Goal: Information Seeking & Learning: Check status

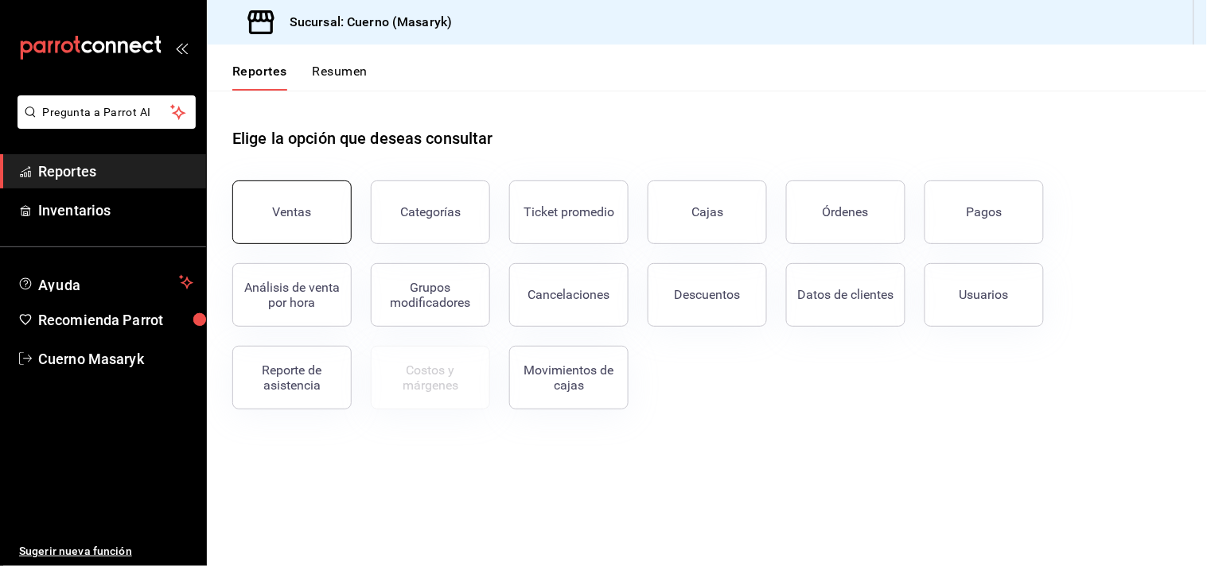
click at [283, 227] on button "Ventas" at bounding box center [291, 213] width 119 height 64
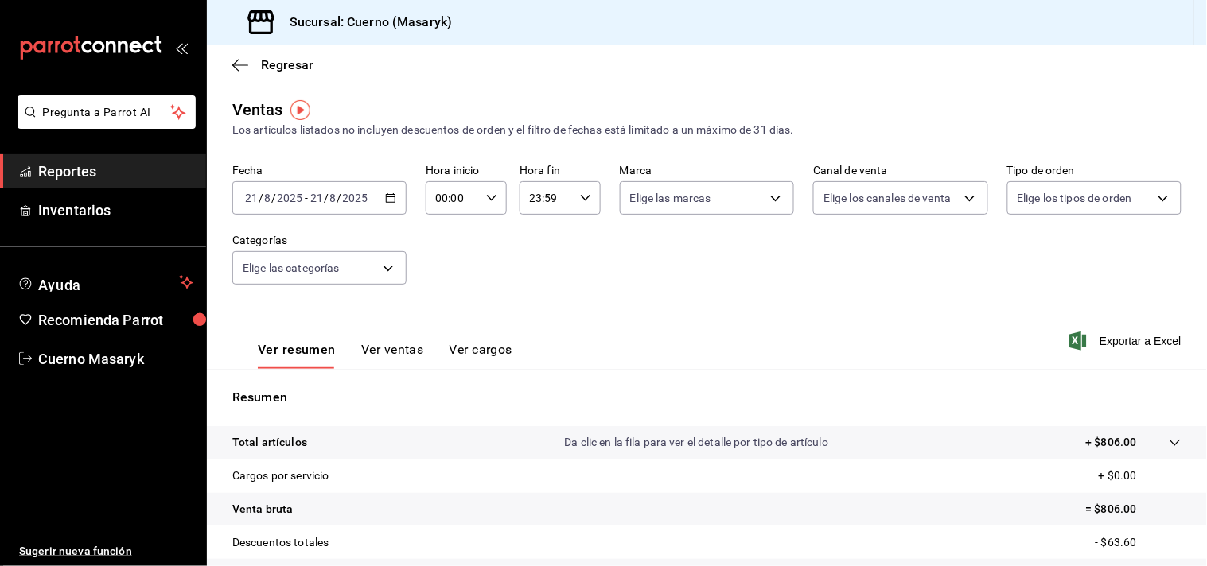
click at [386, 203] on \(Stroke\) "button" at bounding box center [391, 198] width 10 height 9
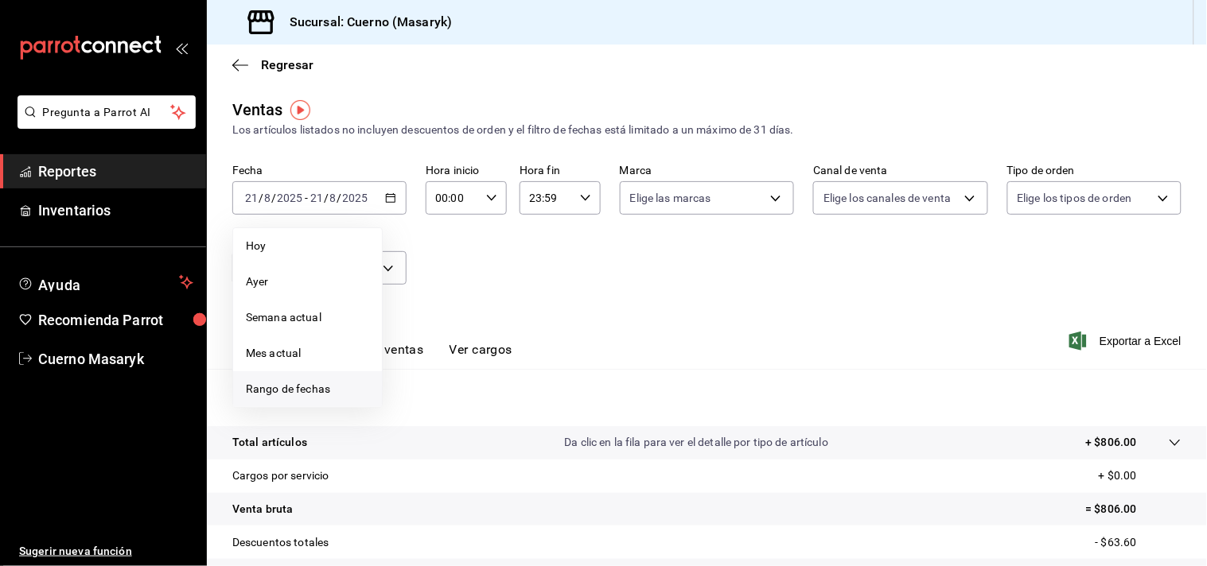
click at [302, 390] on span "Rango de fechas" at bounding box center [307, 389] width 123 height 17
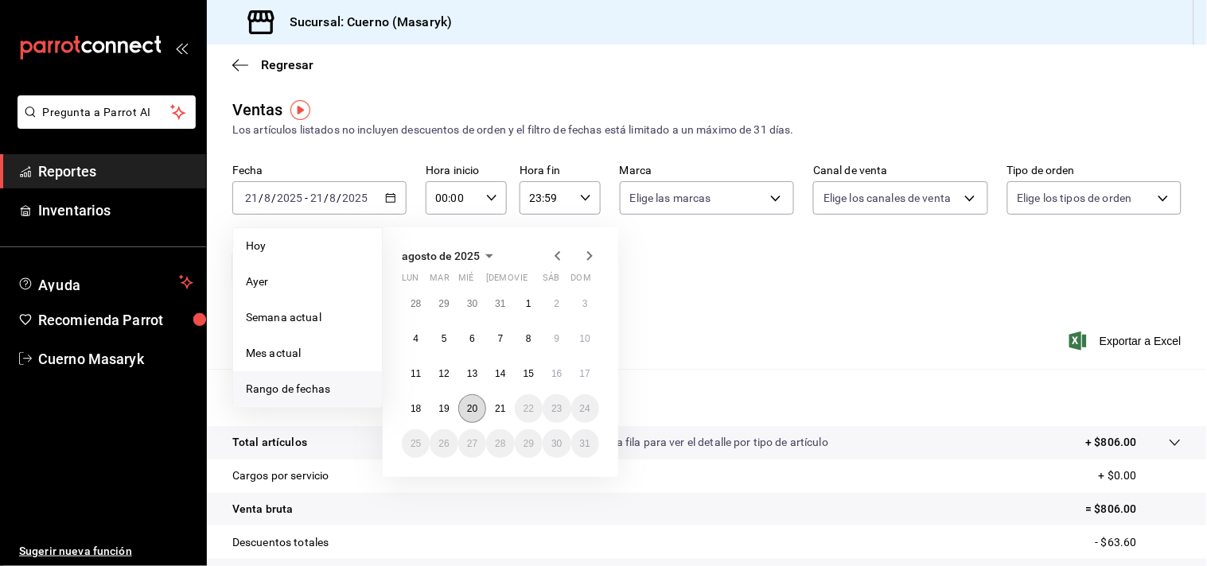
click at [471, 410] on abbr "20" at bounding box center [472, 408] width 10 height 11
click at [494, 406] on button "21" at bounding box center [500, 409] width 28 height 29
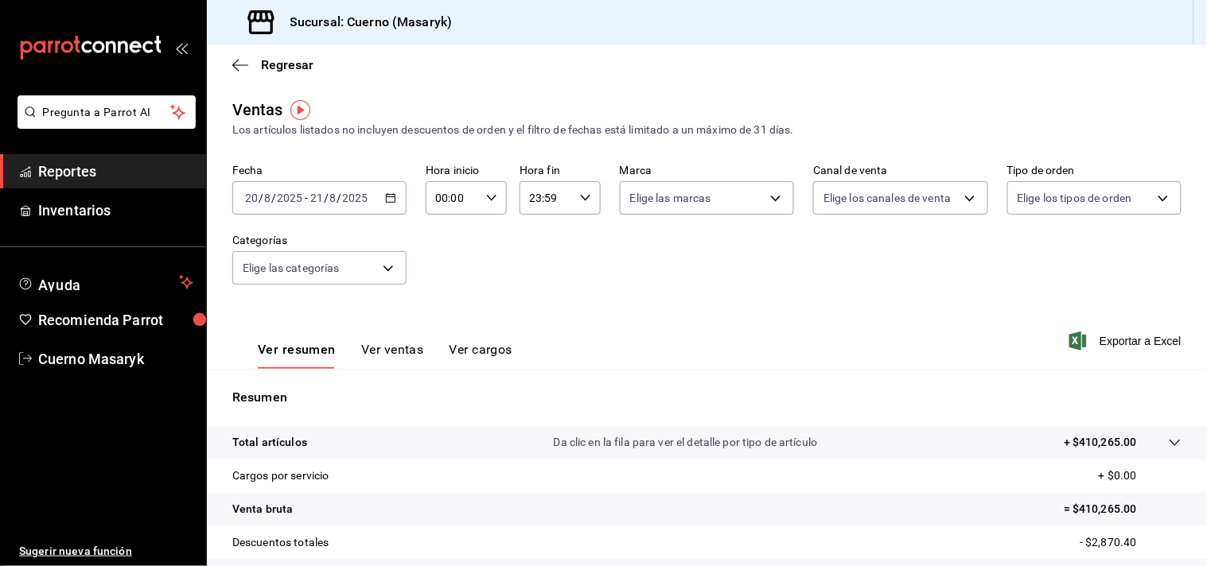
click at [494, 194] on div "00:00 Hora inicio" at bounding box center [466, 197] width 81 height 33
click at [441, 298] on span "04" at bounding box center [443, 303] width 14 height 13
type input "04:00"
click at [477, 237] on span "00" at bounding box center [483, 239] width 14 height 13
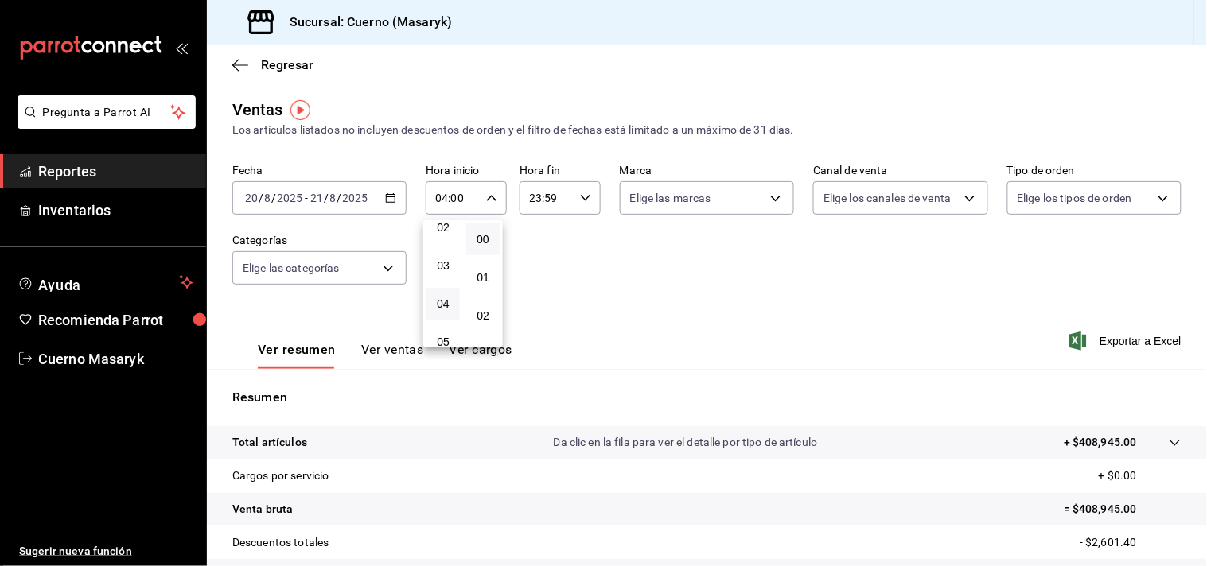
click at [570, 200] on div at bounding box center [603, 283] width 1207 height 566
click at [570, 200] on div "23:59 Hora fin" at bounding box center [559, 197] width 81 height 33
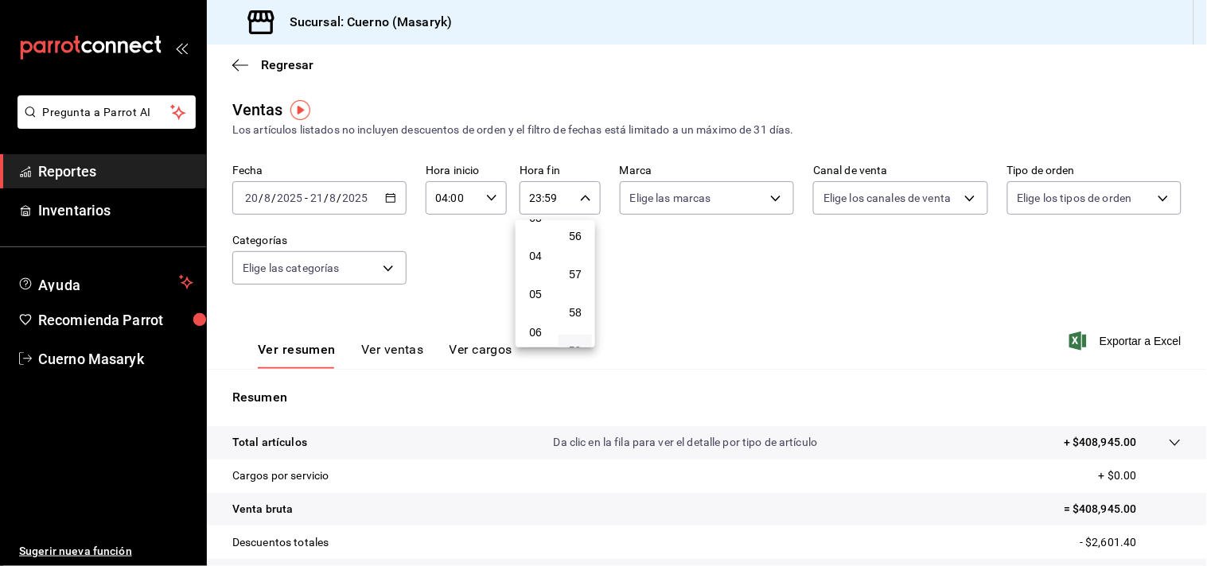
scroll to position [161, 0]
click at [538, 228] on span "04" at bounding box center [535, 230] width 14 height 13
click at [578, 243] on span "00" at bounding box center [575, 239] width 14 height 13
type input "04:00"
click at [582, 239] on button "00" at bounding box center [574, 240] width 33 height 32
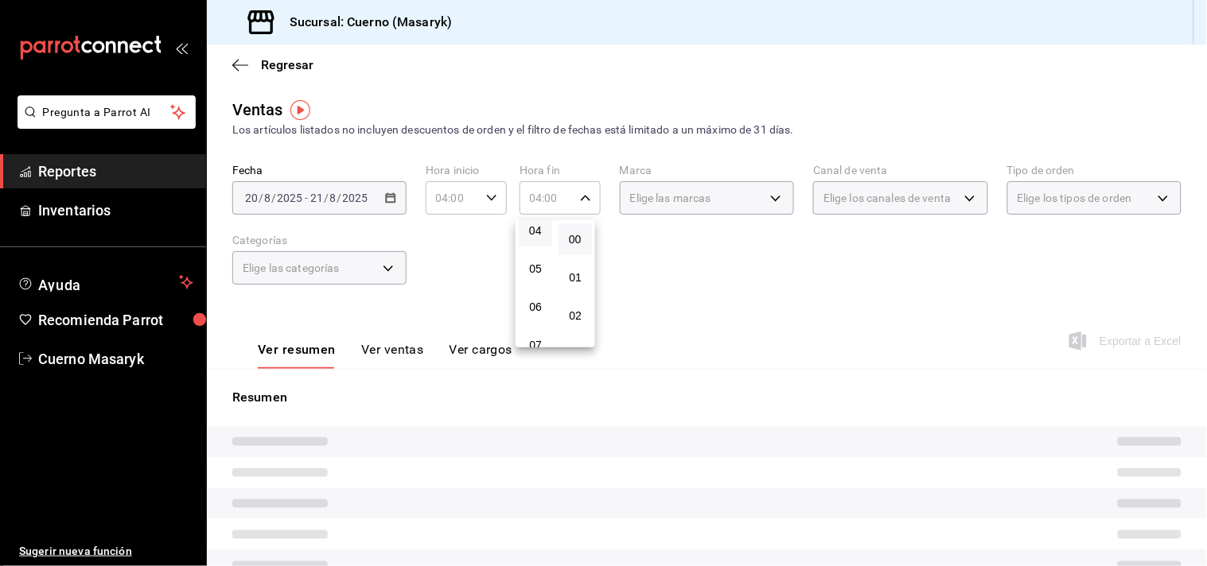
click at [634, 237] on div at bounding box center [603, 283] width 1207 height 566
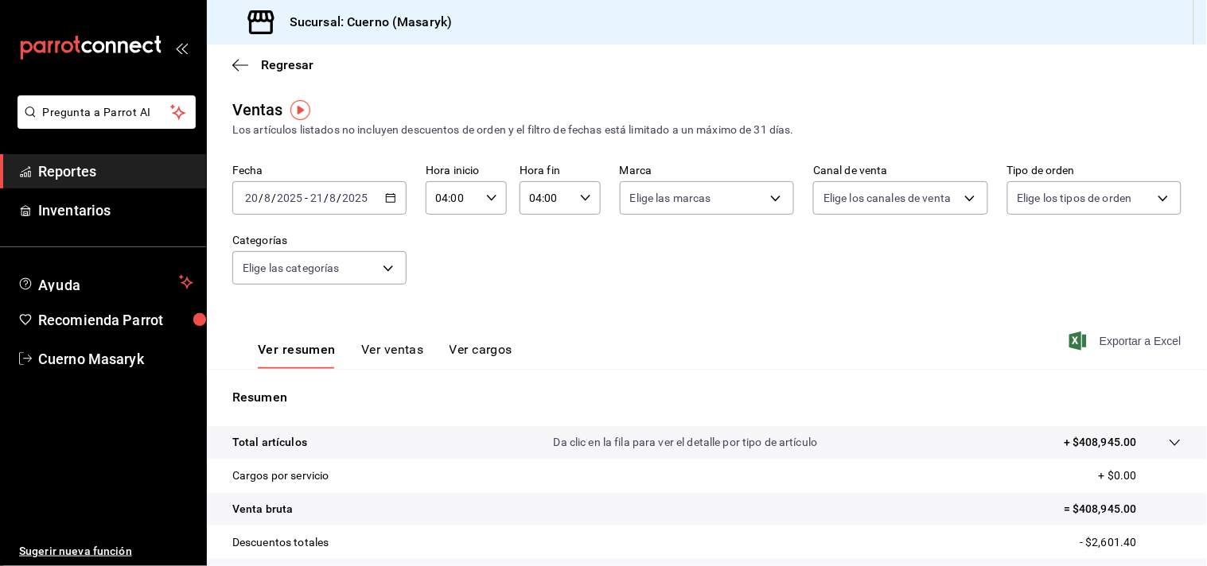
click at [1072, 343] on icon "button" at bounding box center [1077, 341] width 17 height 19
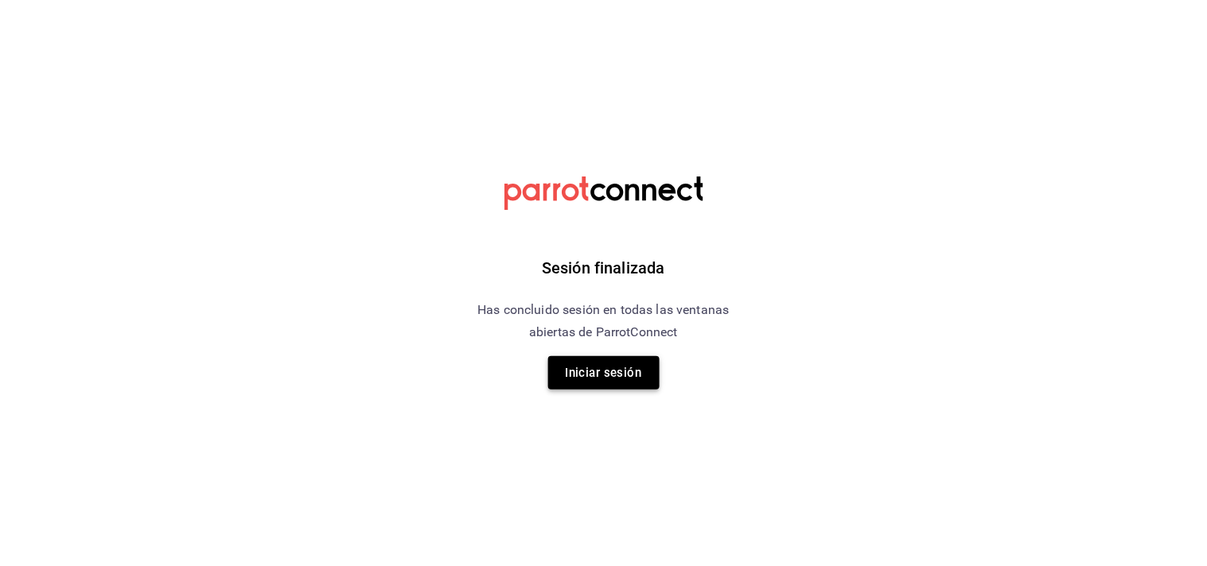
click at [581, 376] on button "Iniciar sesión" at bounding box center [603, 372] width 111 height 33
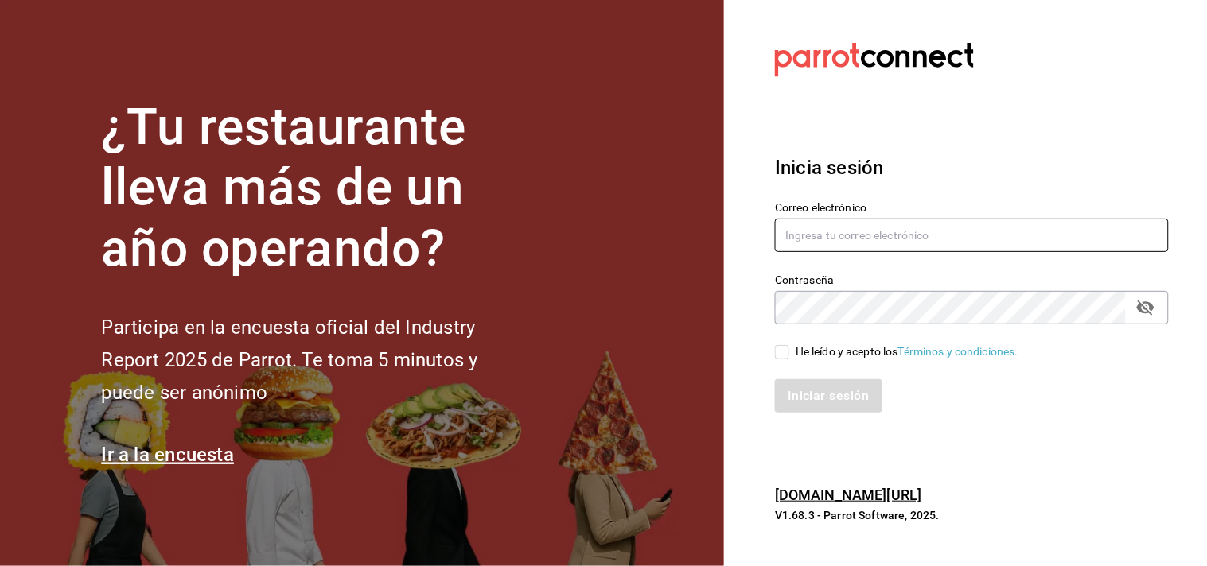
type input "[EMAIL_ADDRESS][DOMAIN_NAME]"
click at [781, 352] on input "He leído y acepto los Términos y condiciones." at bounding box center [782, 352] width 14 height 14
checkbox input "true"
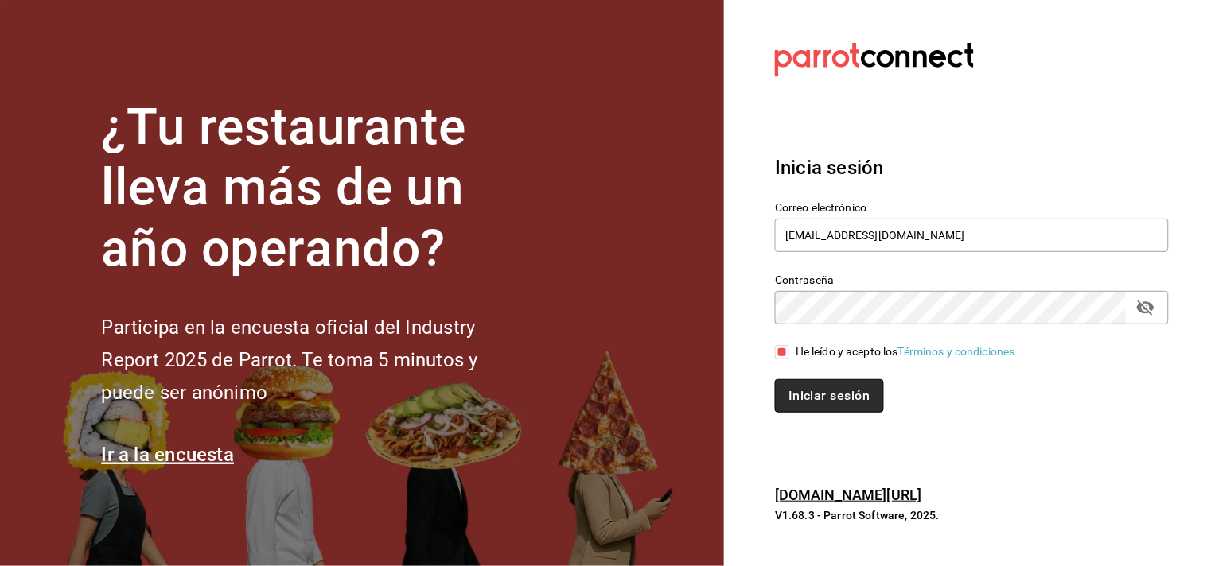
click at [805, 391] on button "Iniciar sesión" at bounding box center [829, 395] width 108 height 33
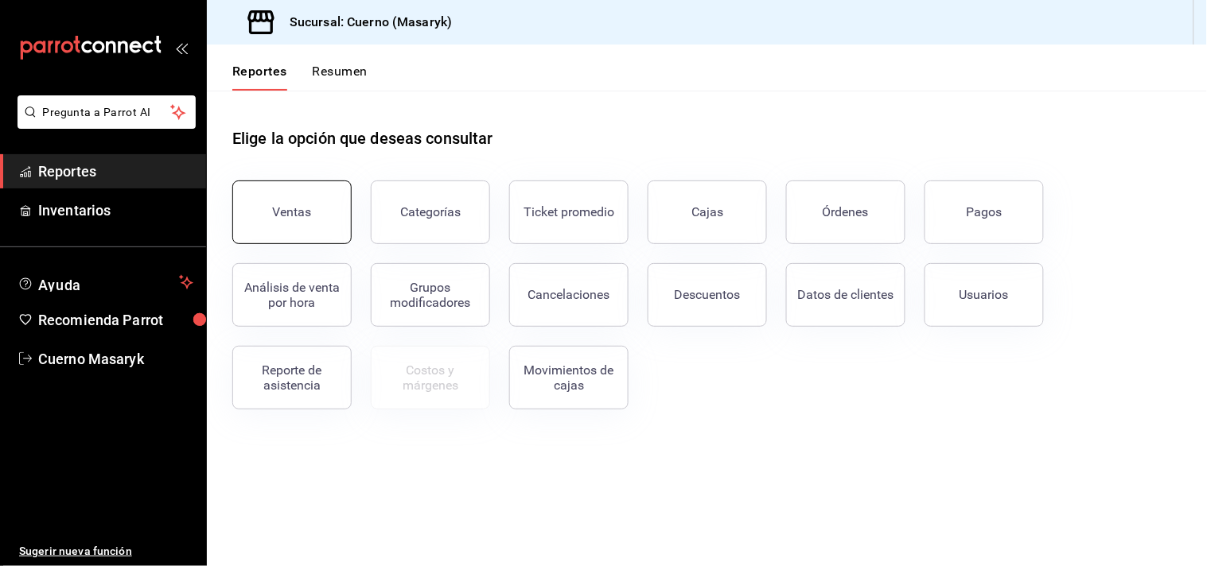
click at [280, 224] on button "Ventas" at bounding box center [291, 213] width 119 height 64
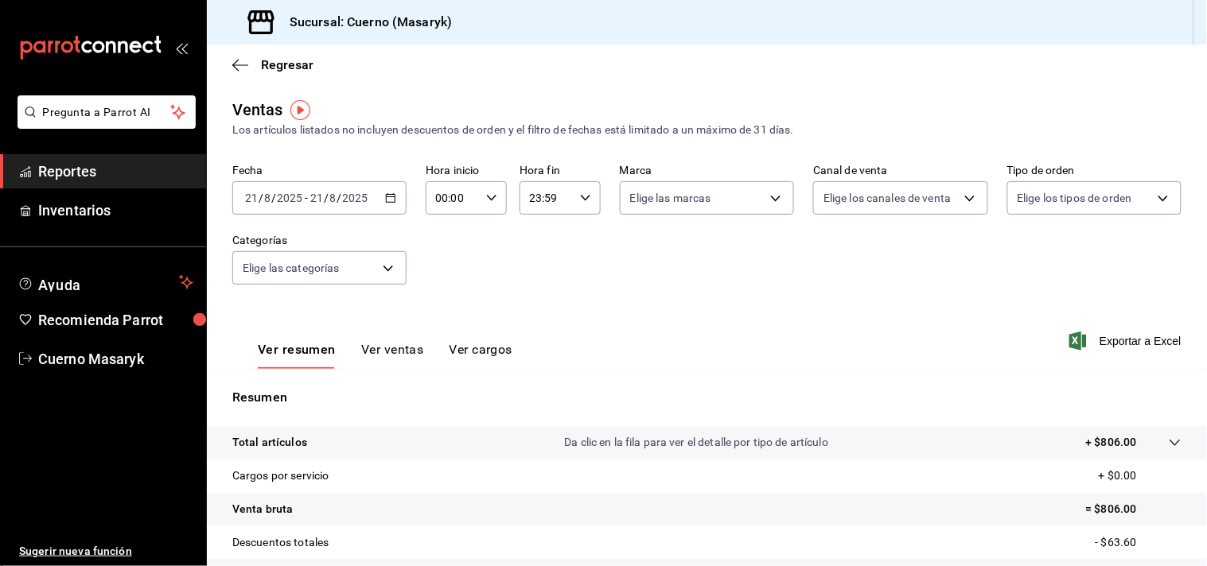
click at [392, 195] on \(Stroke\) "button" at bounding box center [391, 198] width 10 height 9
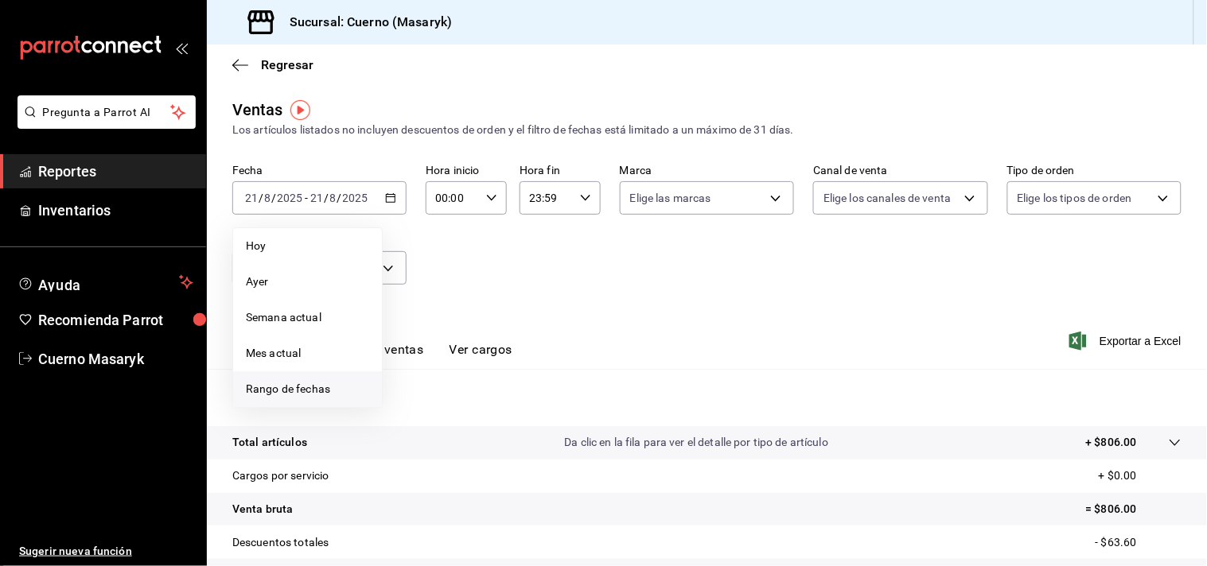
click at [286, 386] on span "Rango de fechas" at bounding box center [307, 389] width 123 height 17
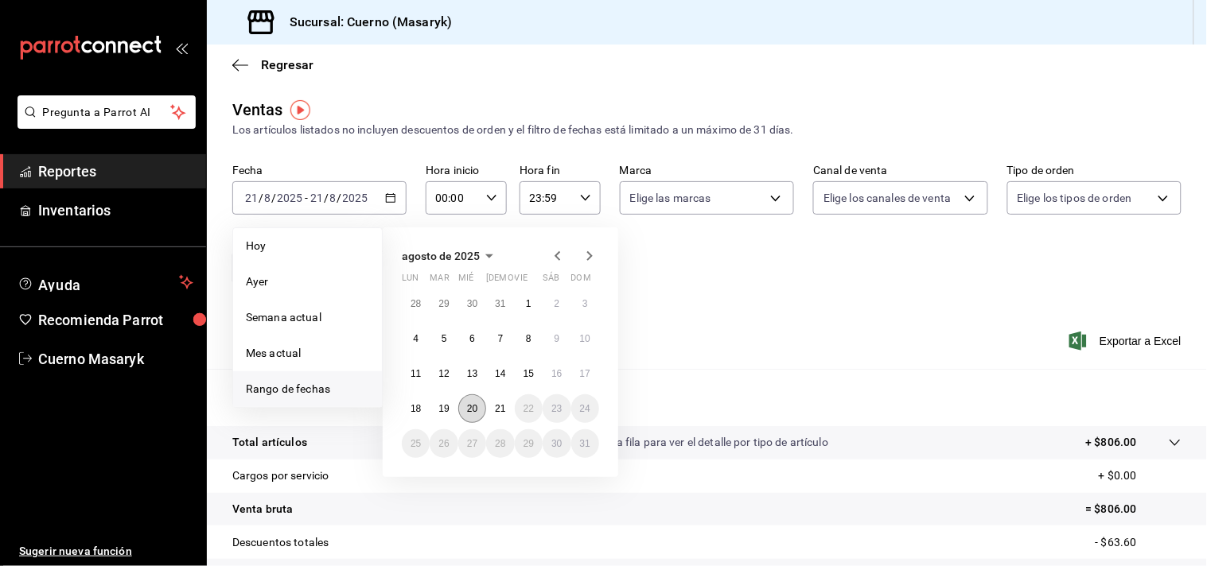
click at [480, 410] on button "20" at bounding box center [472, 409] width 28 height 29
click at [498, 411] on abbr "21" at bounding box center [500, 408] width 10 height 11
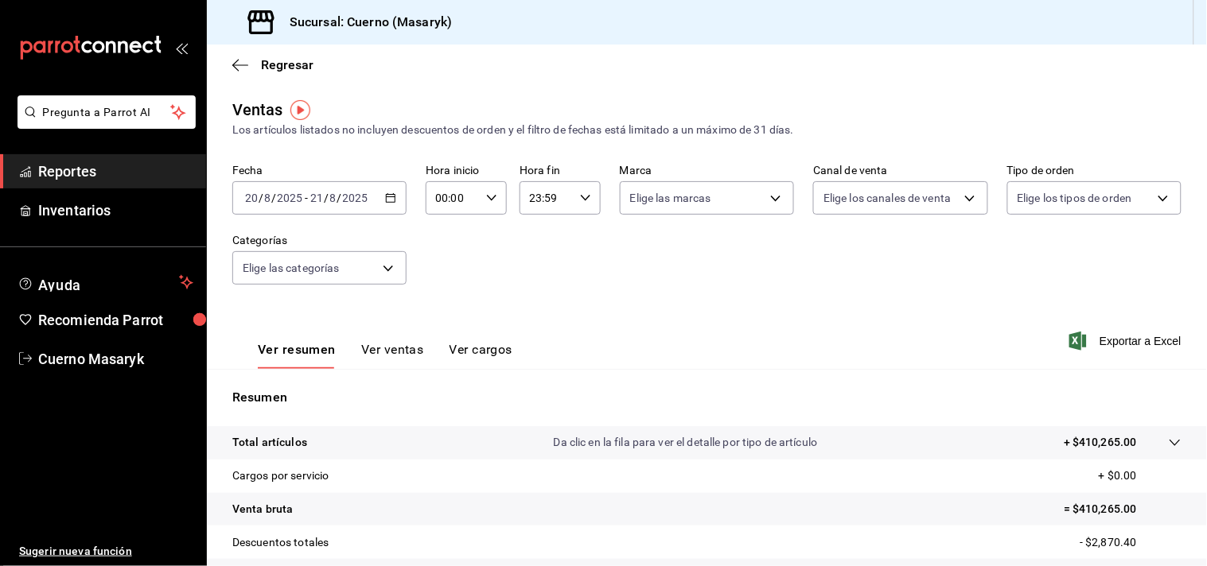
click at [490, 201] on icon "button" at bounding box center [491, 197] width 11 height 11
click at [444, 303] on span "04" at bounding box center [443, 303] width 14 height 13
type input "04:00"
click at [491, 235] on button "00" at bounding box center [482, 240] width 33 height 32
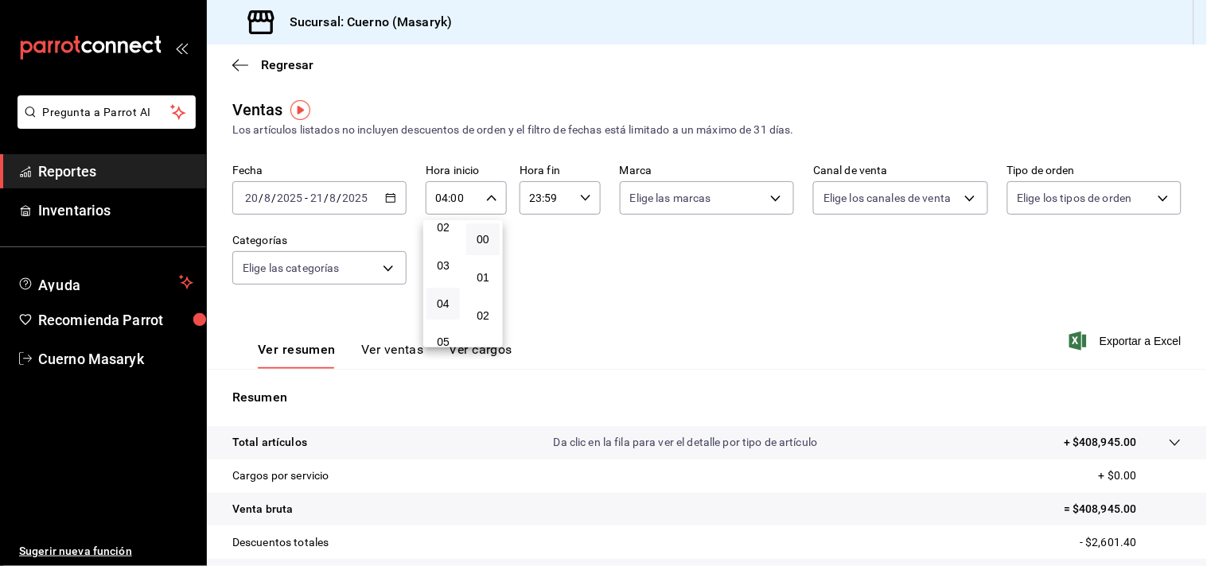
click at [584, 196] on div at bounding box center [603, 283] width 1207 height 566
click at [580, 201] on icon "button" at bounding box center [585, 197] width 11 height 11
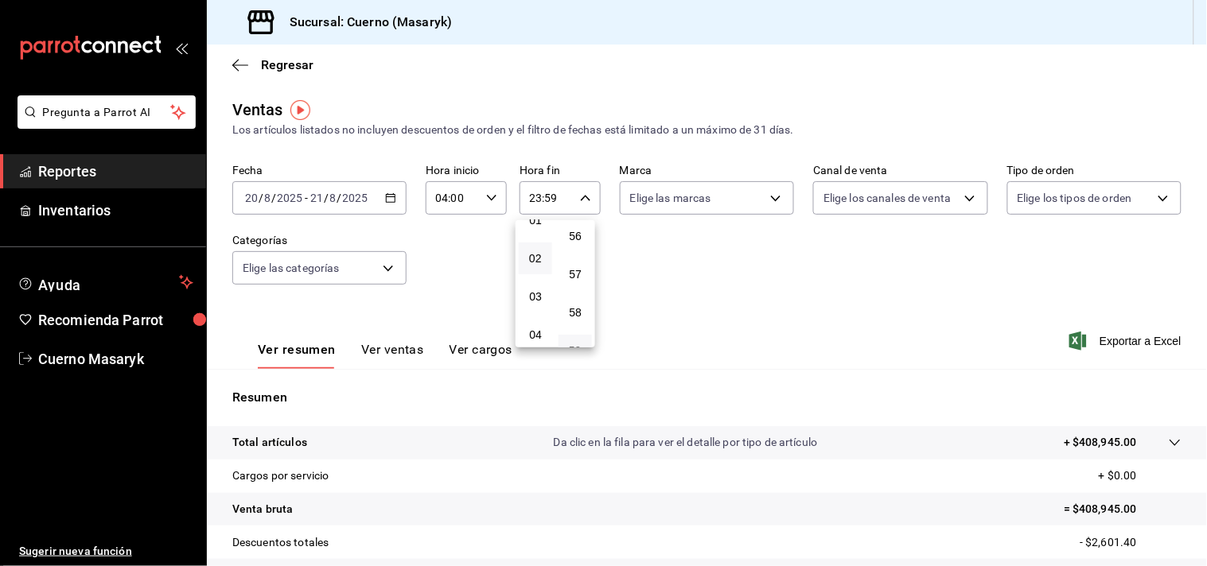
scroll to position [88, 0]
click at [533, 300] on span "04" at bounding box center [535, 303] width 14 height 13
click at [574, 240] on span "00" at bounding box center [575, 239] width 14 height 13
type input "04:00"
click at [678, 263] on div at bounding box center [603, 283] width 1207 height 566
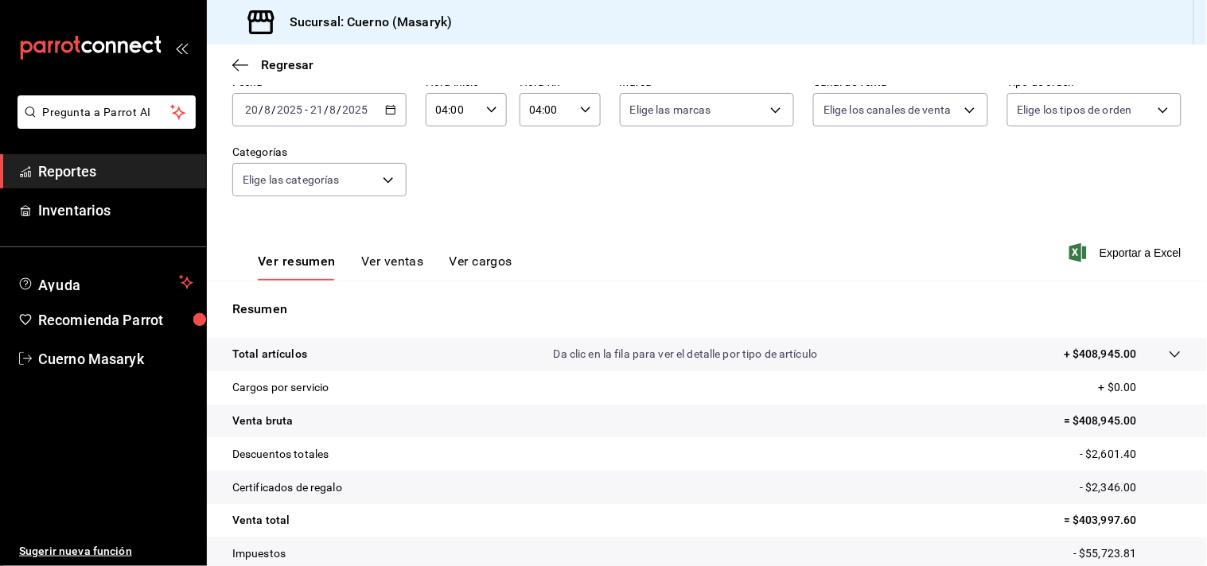
scroll to position [177, 0]
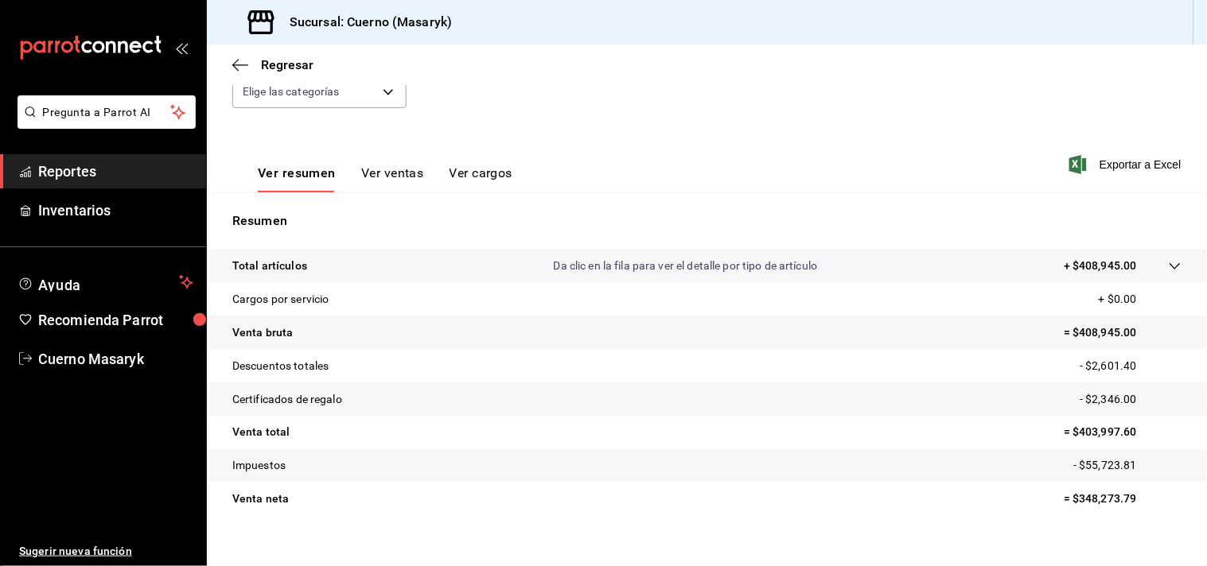
click at [1169, 267] on icon at bounding box center [1174, 266] width 10 height 6
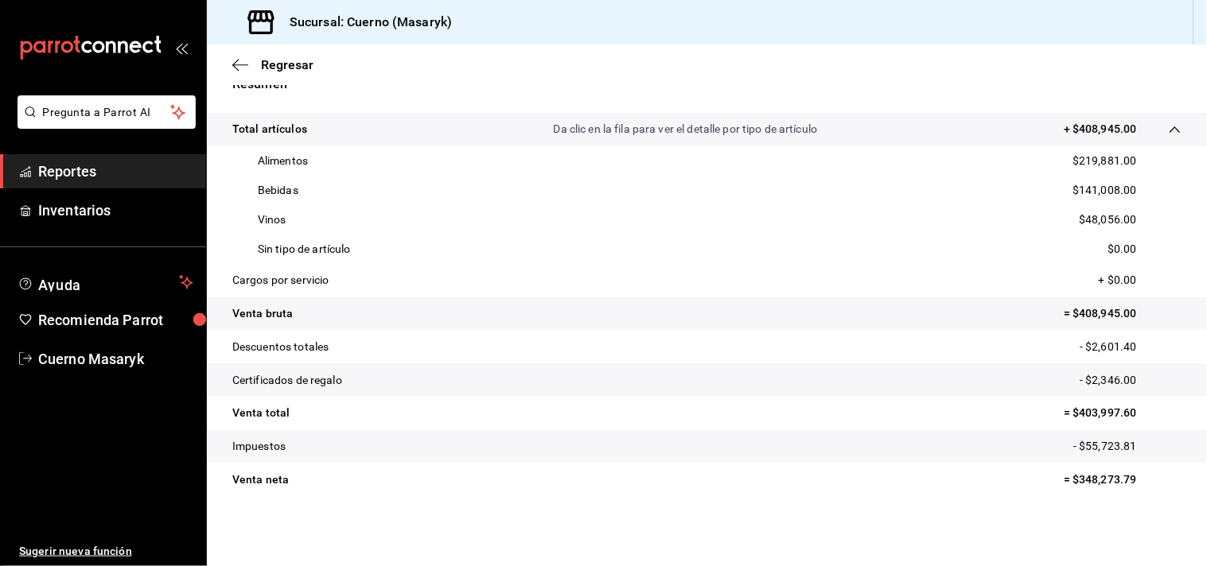
scroll to position [225, 0]
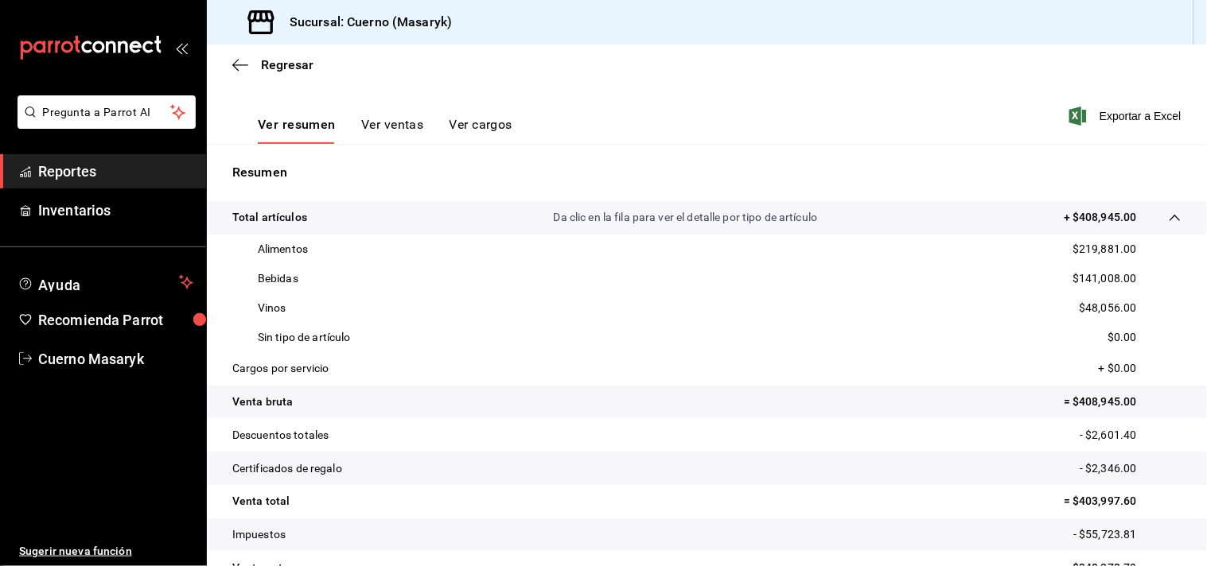
click at [372, 123] on button "Ver ventas" at bounding box center [392, 130] width 63 height 27
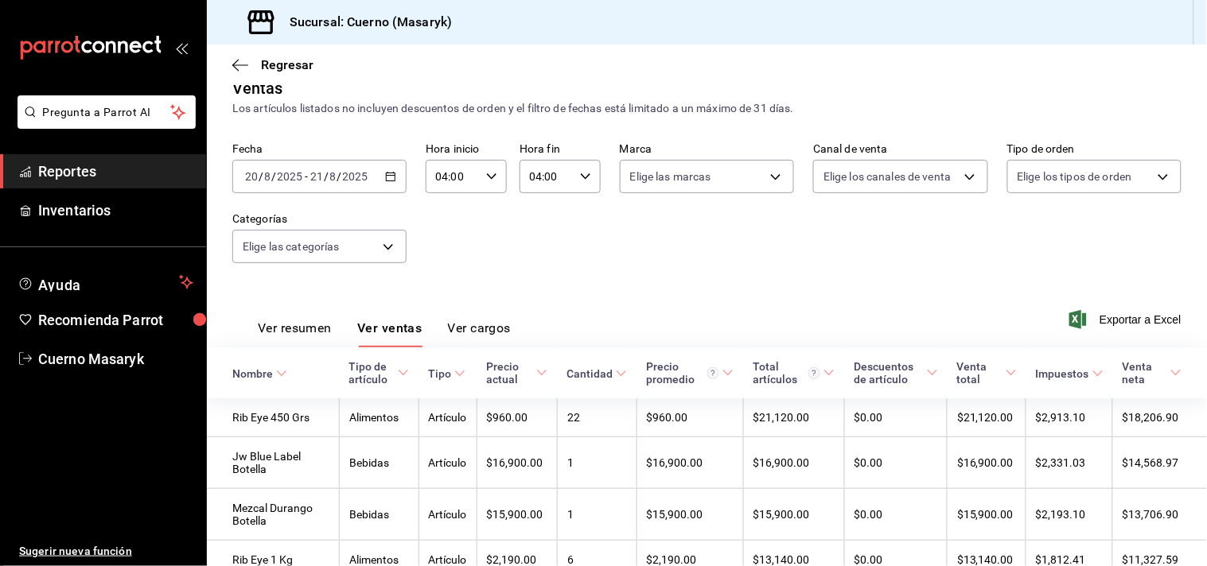
scroll to position [225, 0]
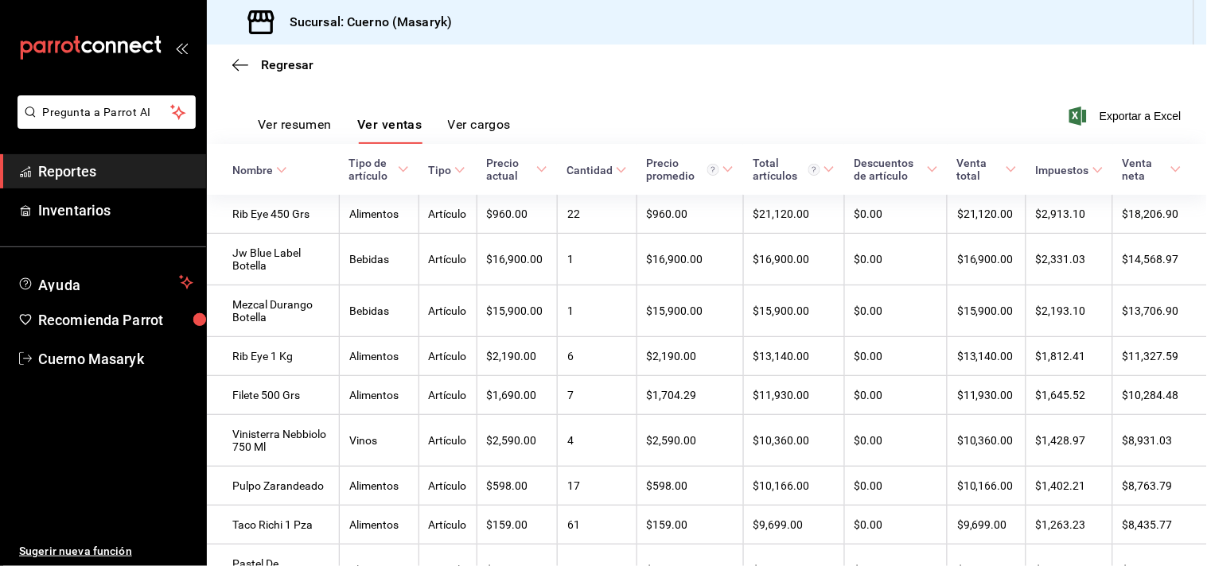
click at [313, 140] on button "Ver resumen" at bounding box center [295, 130] width 74 height 27
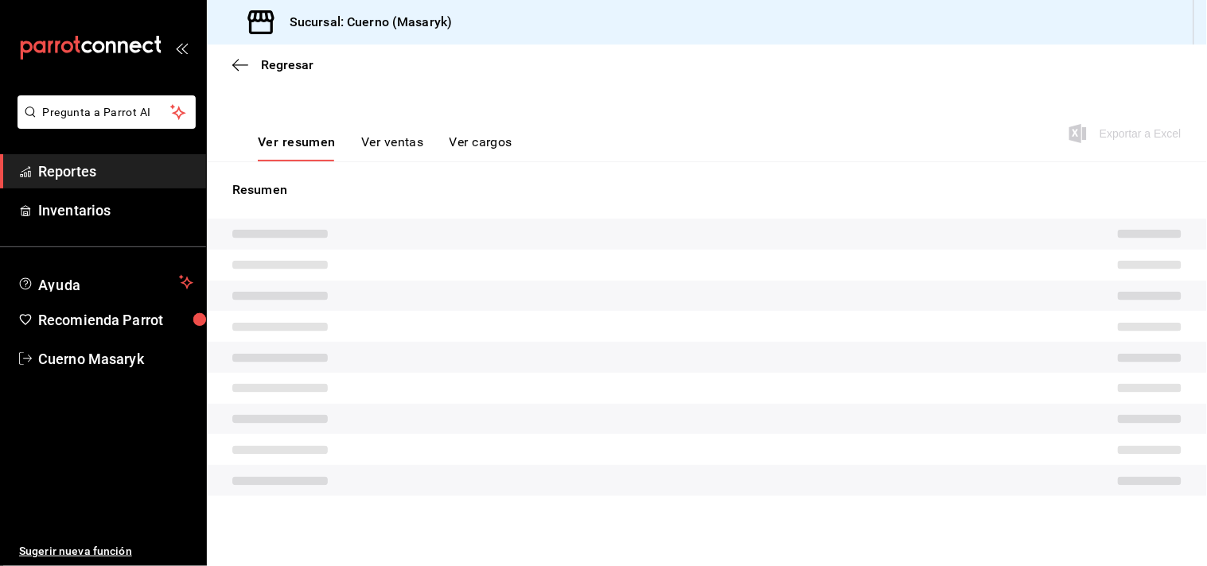
scroll to position [196, 0]
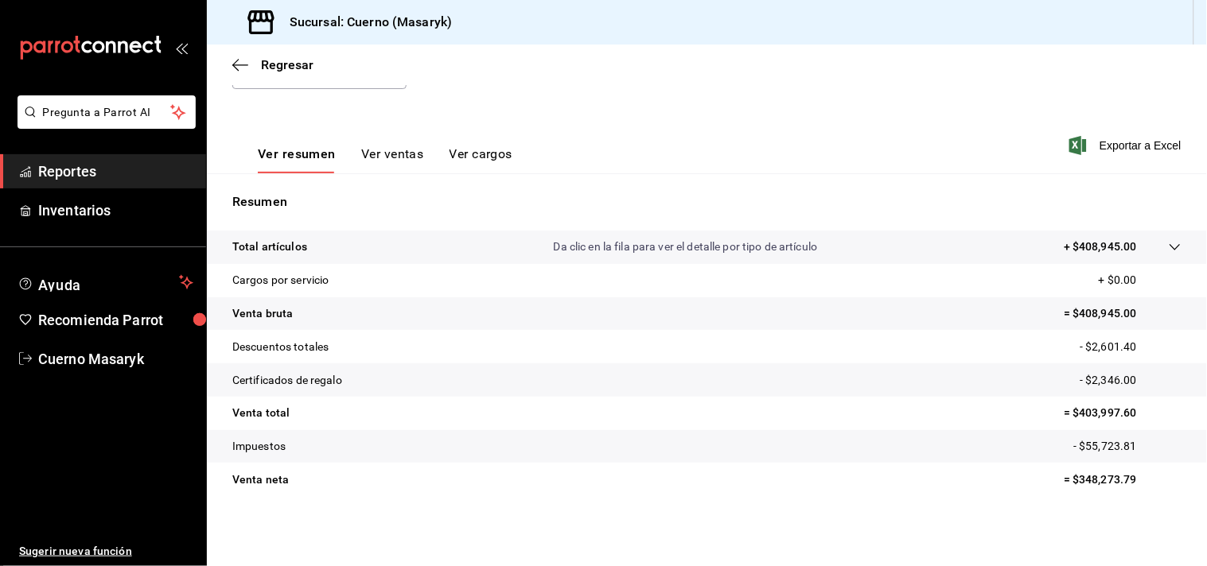
click at [80, 169] on span "Reportes" at bounding box center [115, 171] width 155 height 21
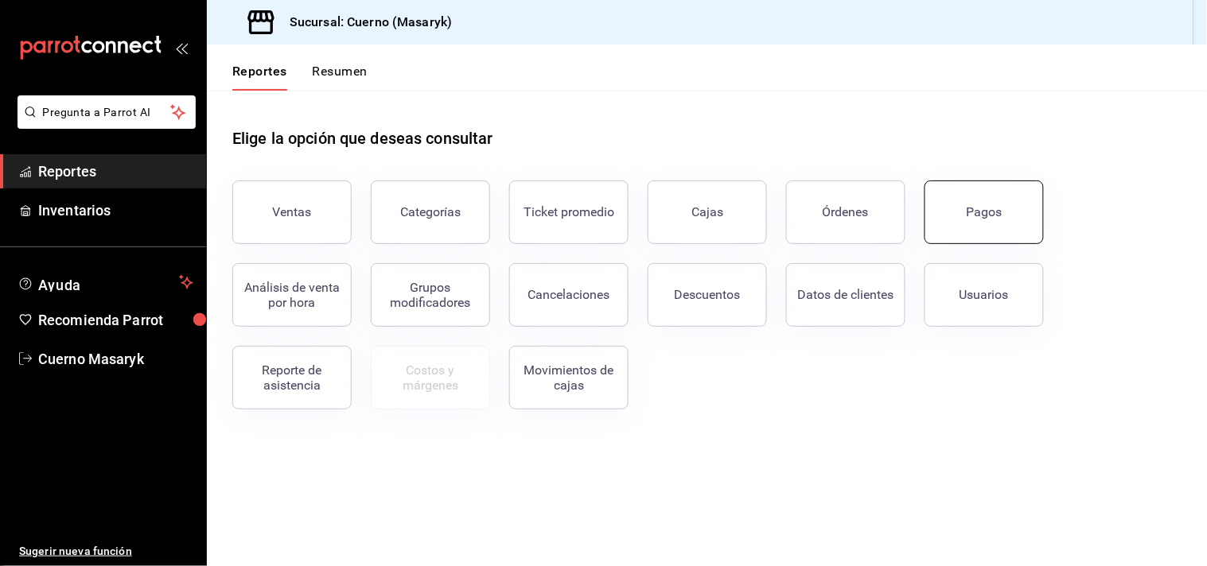
click at [979, 216] on div "Pagos" at bounding box center [984, 211] width 36 height 15
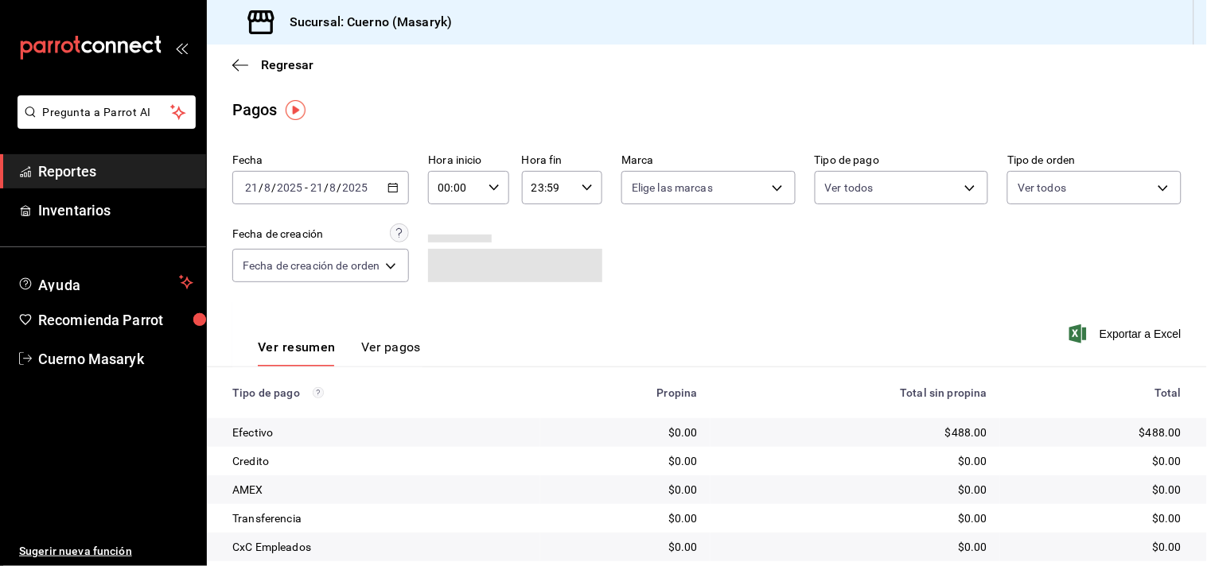
click at [402, 188] on div "2025-08-21 21 / 8 / 2025 - 2025-08-21 21 / 8 / 2025" at bounding box center [320, 187] width 177 height 33
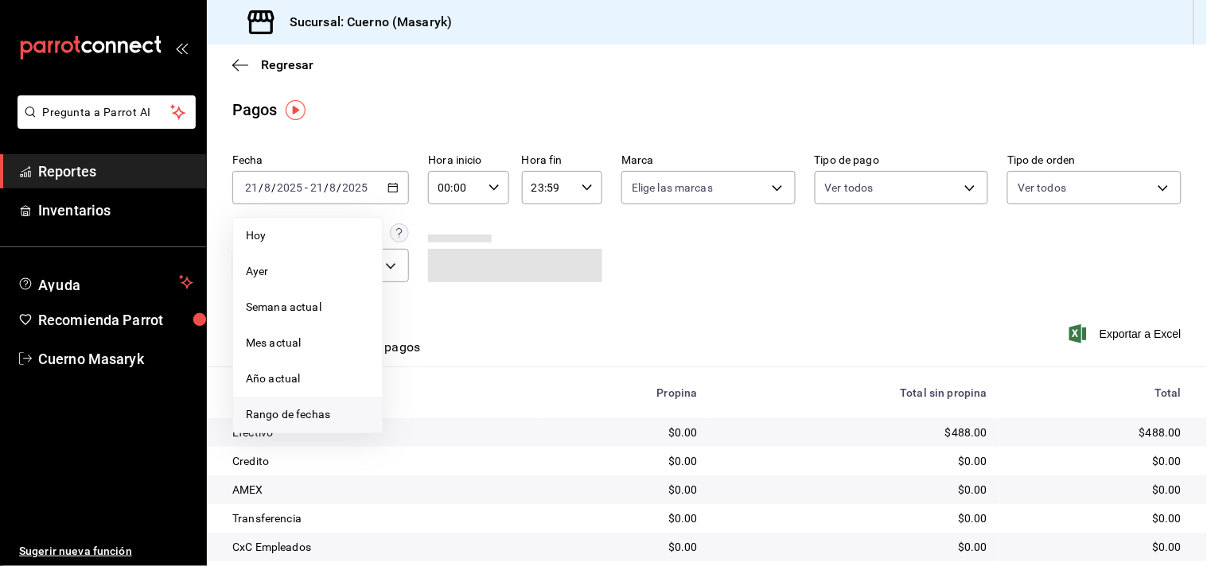
click at [288, 412] on span "Rango de fechas" at bounding box center [307, 414] width 123 height 17
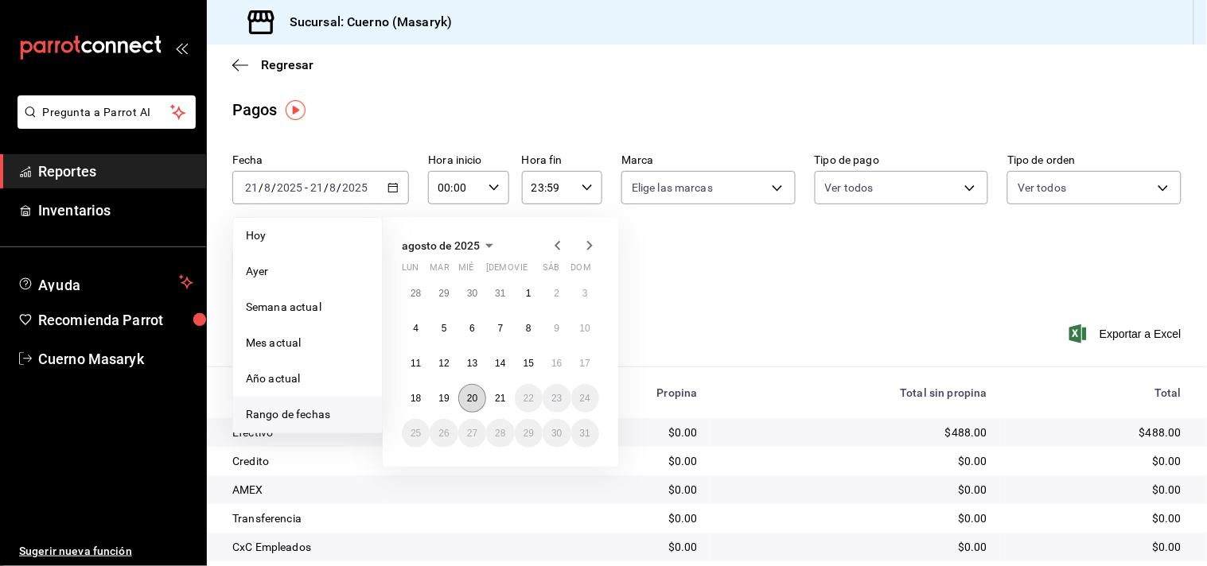
click at [474, 410] on button "20" at bounding box center [472, 398] width 28 height 29
click at [502, 398] on abbr "21" at bounding box center [500, 398] width 10 height 11
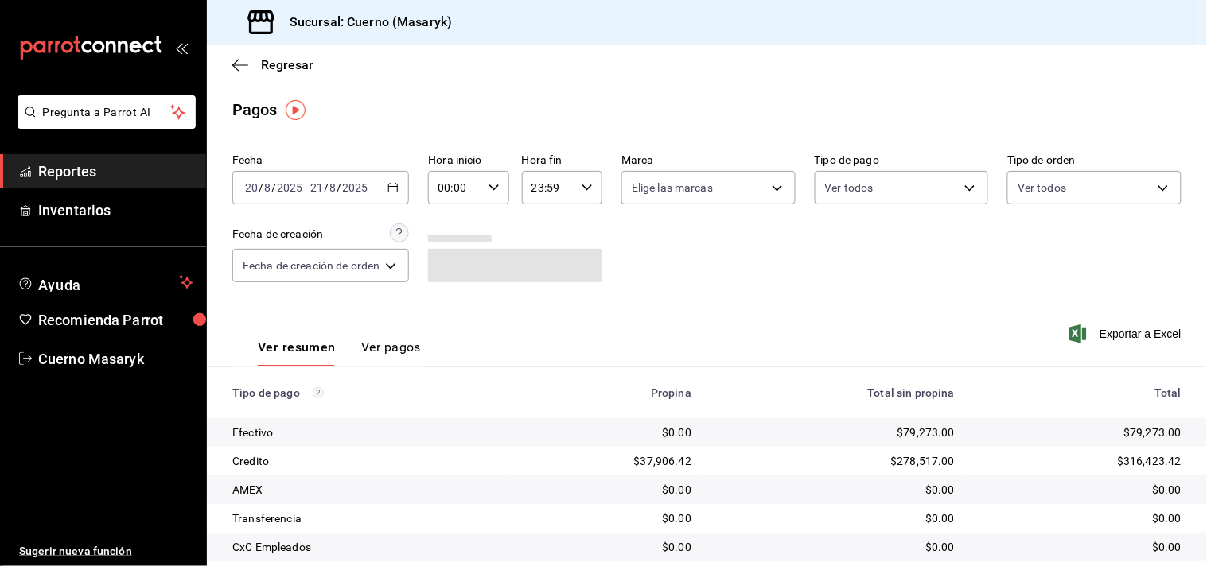
click at [490, 195] on div "00:00 Hora inicio" at bounding box center [468, 187] width 80 height 33
click at [443, 289] on span "04" at bounding box center [450, 293] width 14 height 13
type input "04:00"
click at [485, 216] on button "00" at bounding box center [489, 229] width 33 height 32
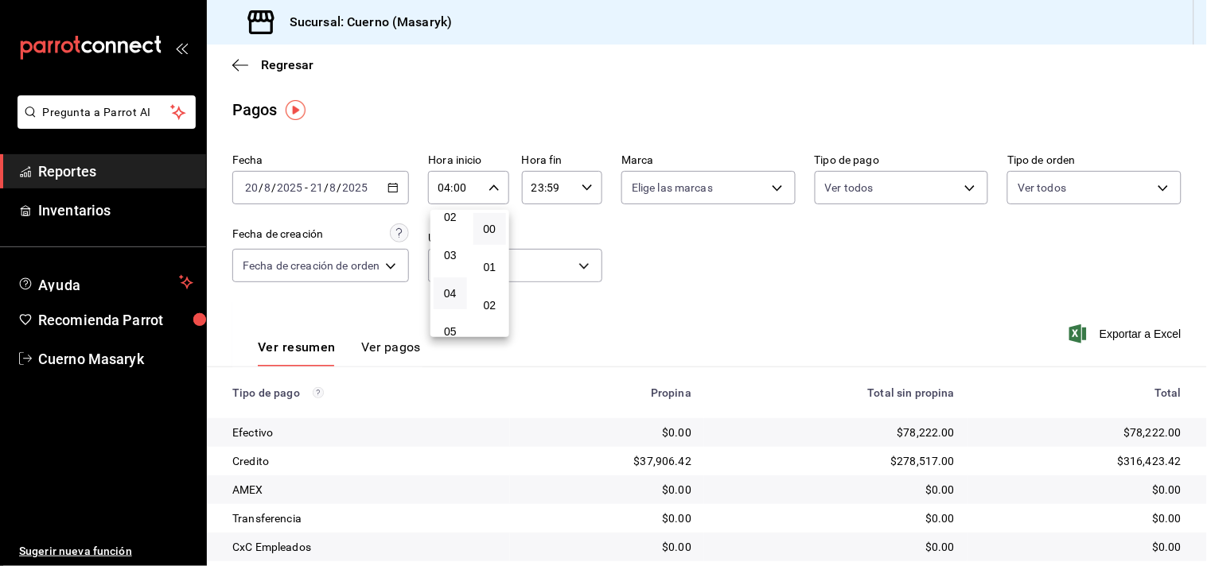
click at [592, 189] on div at bounding box center [603, 283] width 1207 height 566
click at [587, 188] on \(Stroke\) "button" at bounding box center [587, 188] width 10 height 6
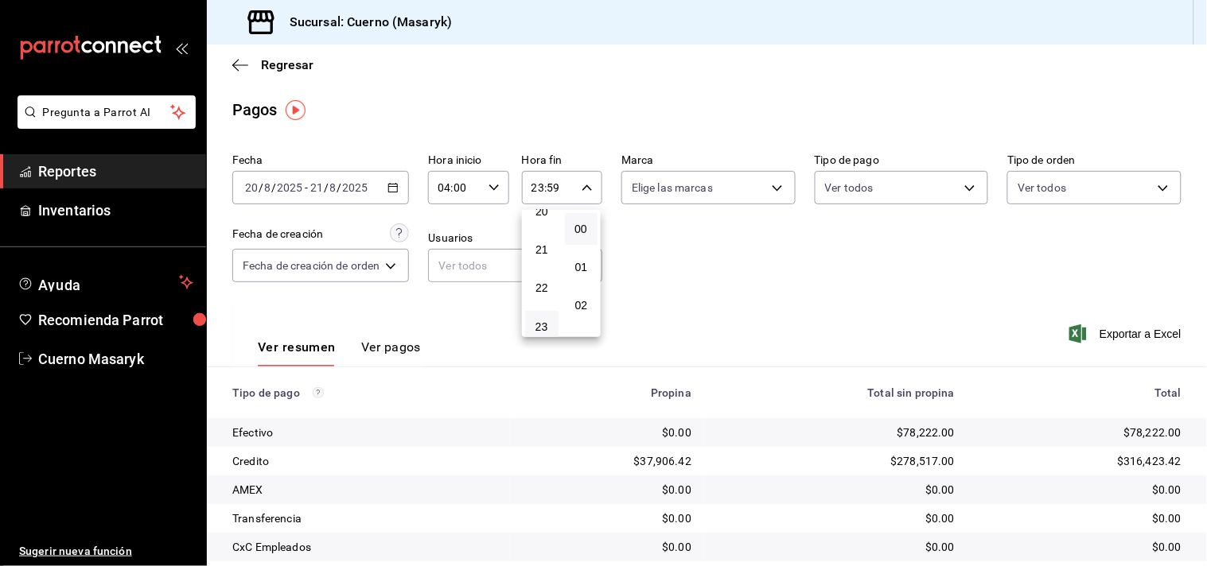
click at [590, 220] on button "00" at bounding box center [581, 229] width 33 height 32
click at [547, 296] on span "04" at bounding box center [542, 293] width 14 height 13
type input "04:00"
click at [685, 212] on div at bounding box center [603, 283] width 1207 height 566
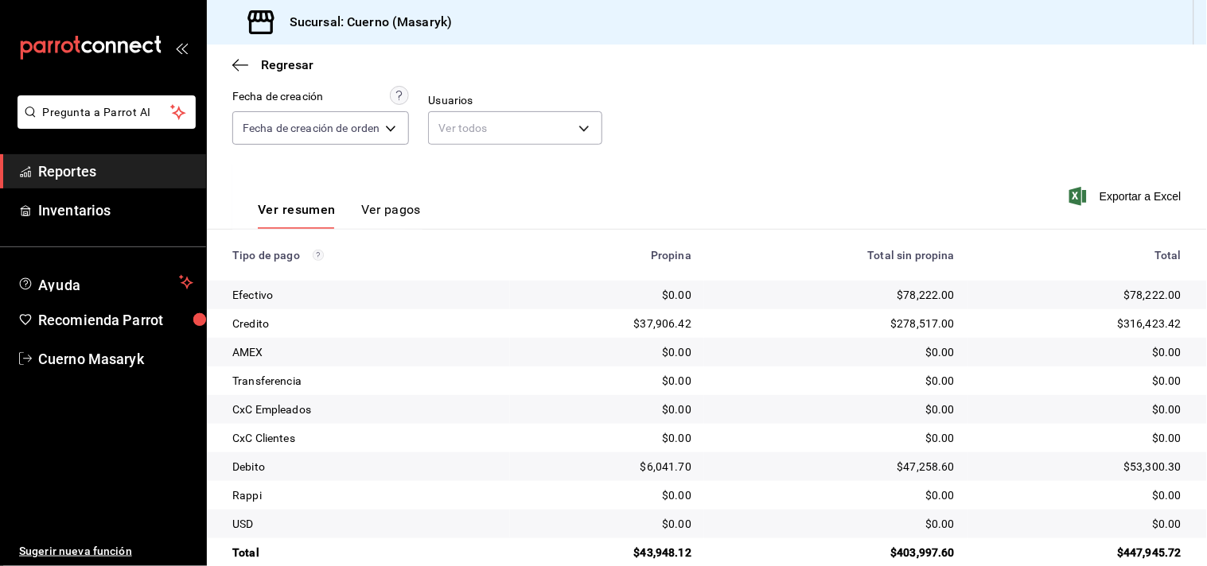
scroll to position [164, 0]
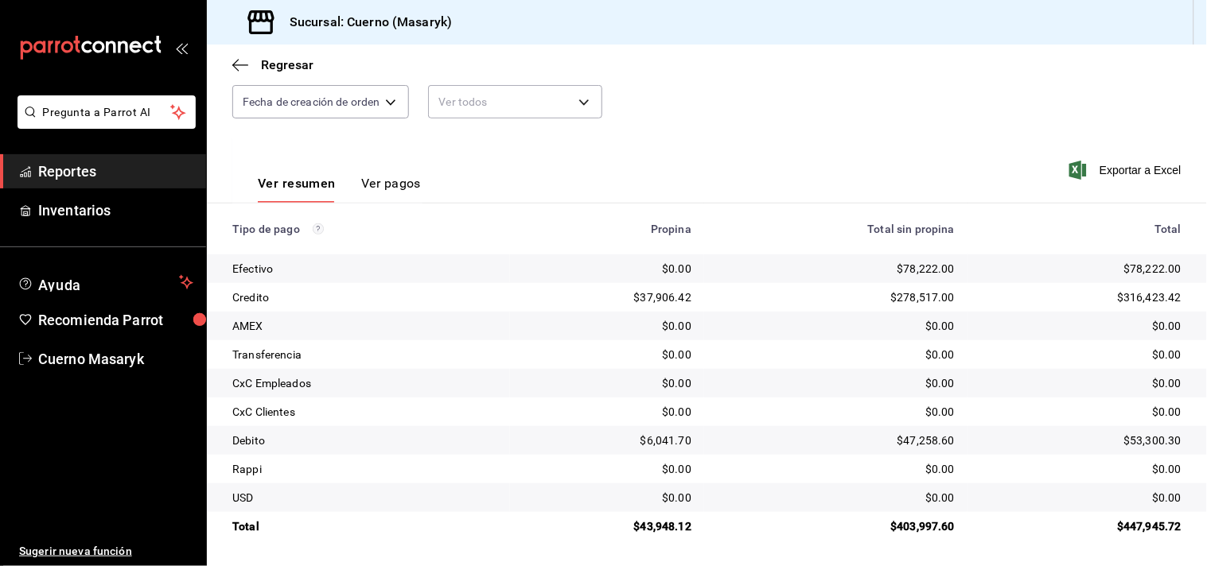
click at [86, 165] on span "Reportes" at bounding box center [115, 171] width 155 height 21
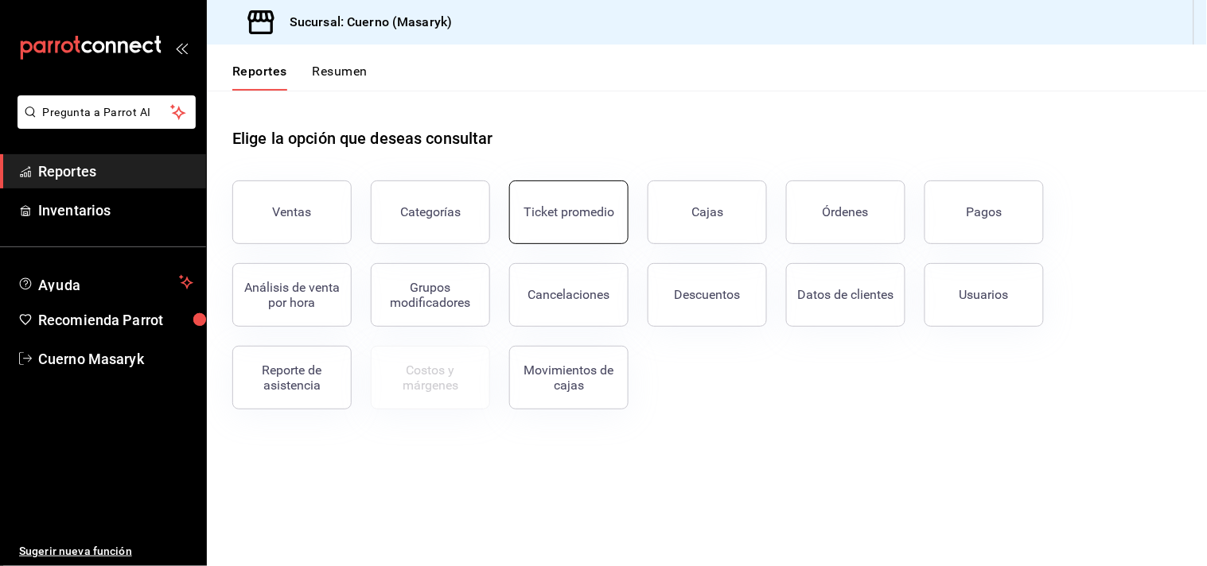
click at [577, 223] on button "Ticket promedio" at bounding box center [568, 213] width 119 height 64
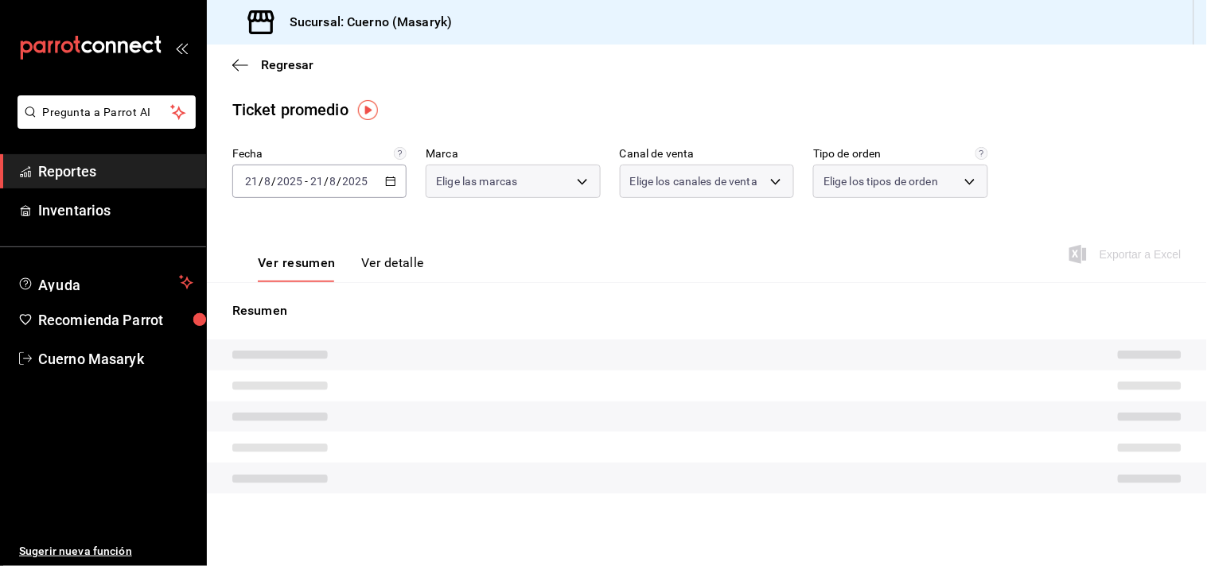
type input "4ea0d660-02b3-4785-bb88-48b5ef6e196c"
type input "PARROT,UBER_EATS,RAPPI,DIDI_FOOD,ONLINE"
type input "d8208262-291b-4595-bbfa-ed1e8660efdb,73ecdc8a-b505-4242-b24a-d5f1595b9b0a,EXTER…"
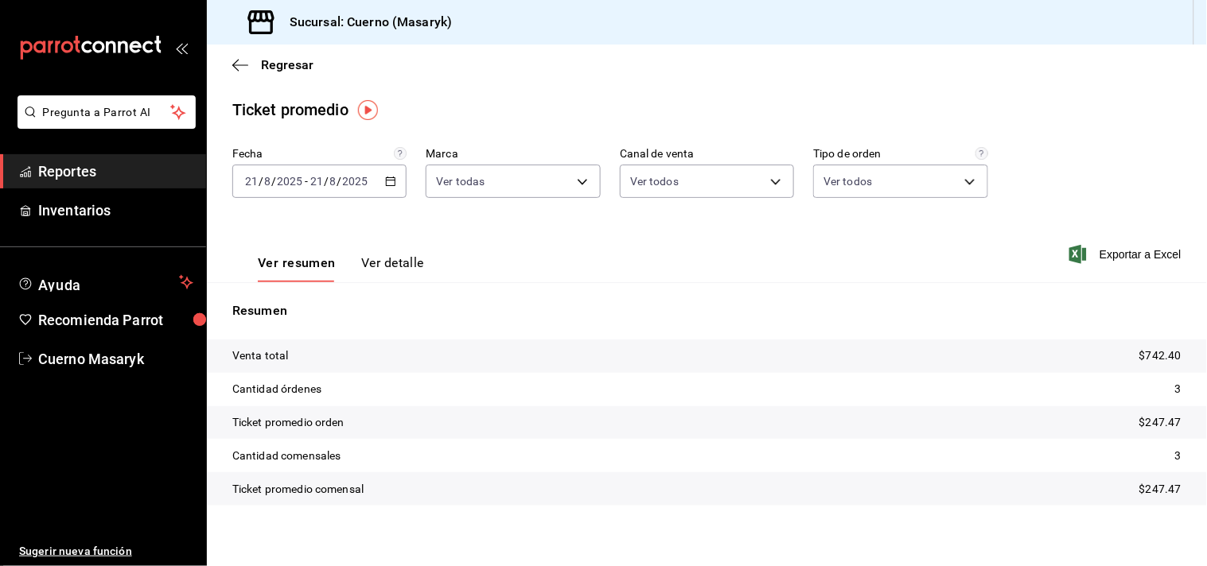
click at [394, 185] on div "2025-08-21 21 / 8 / 2025 - 2025-08-21 21 / 8 / 2025" at bounding box center [319, 181] width 174 height 33
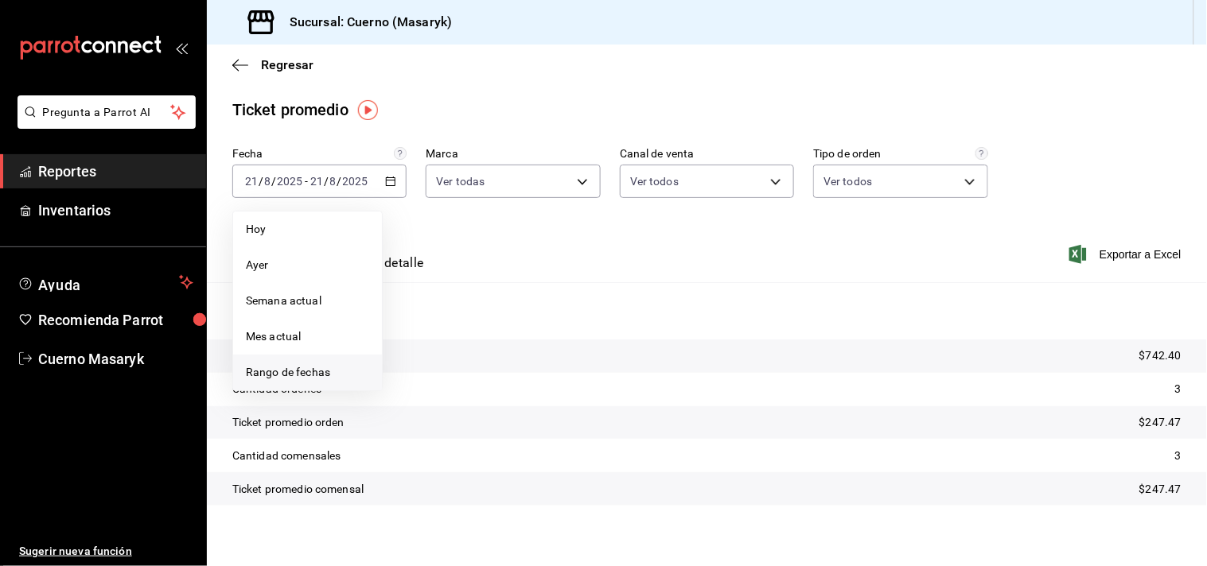
click at [284, 379] on span "Rango de fechas" at bounding box center [307, 372] width 123 height 17
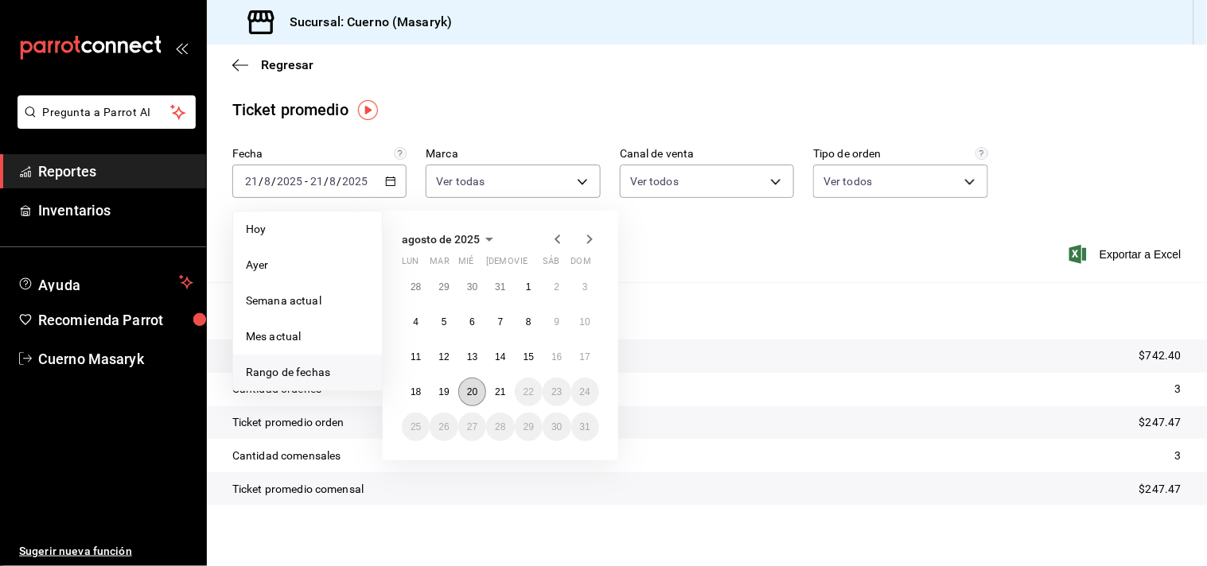
click at [475, 395] on abbr "20" at bounding box center [472, 392] width 10 height 11
click at [488, 394] on button "21" at bounding box center [500, 392] width 28 height 29
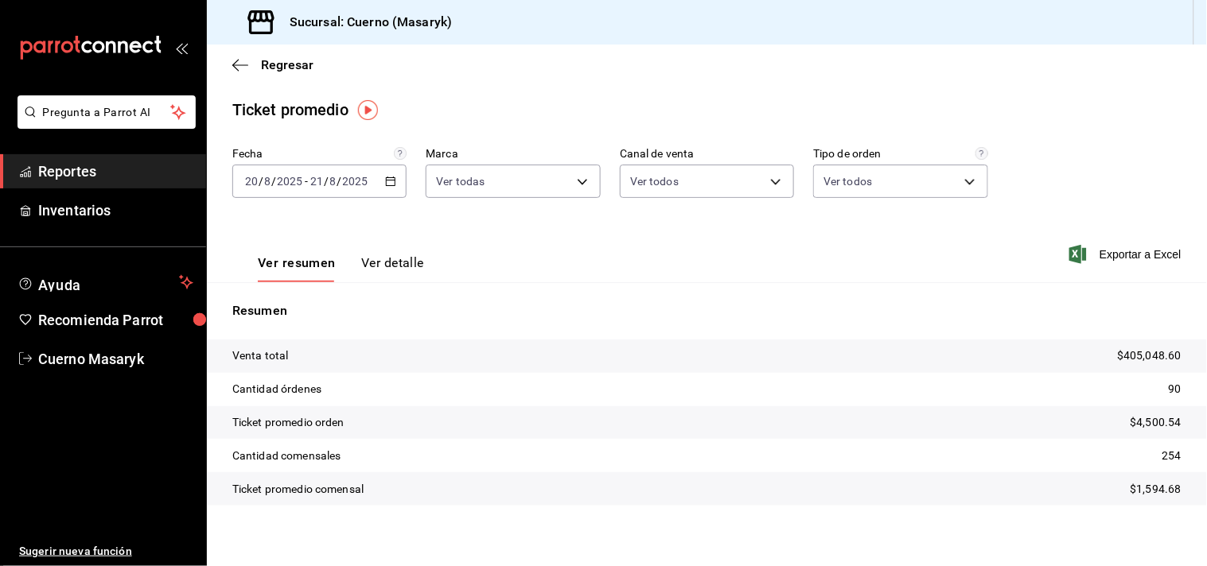
click at [73, 167] on span "Reportes" at bounding box center [115, 171] width 155 height 21
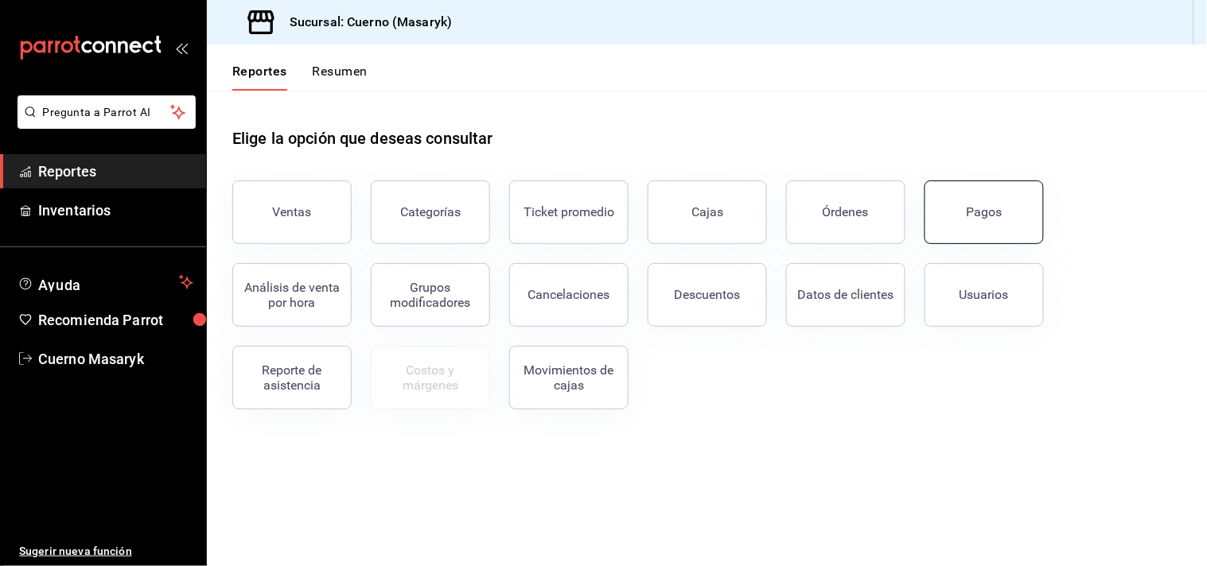
click at [955, 212] on button "Pagos" at bounding box center [983, 213] width 119 height 64
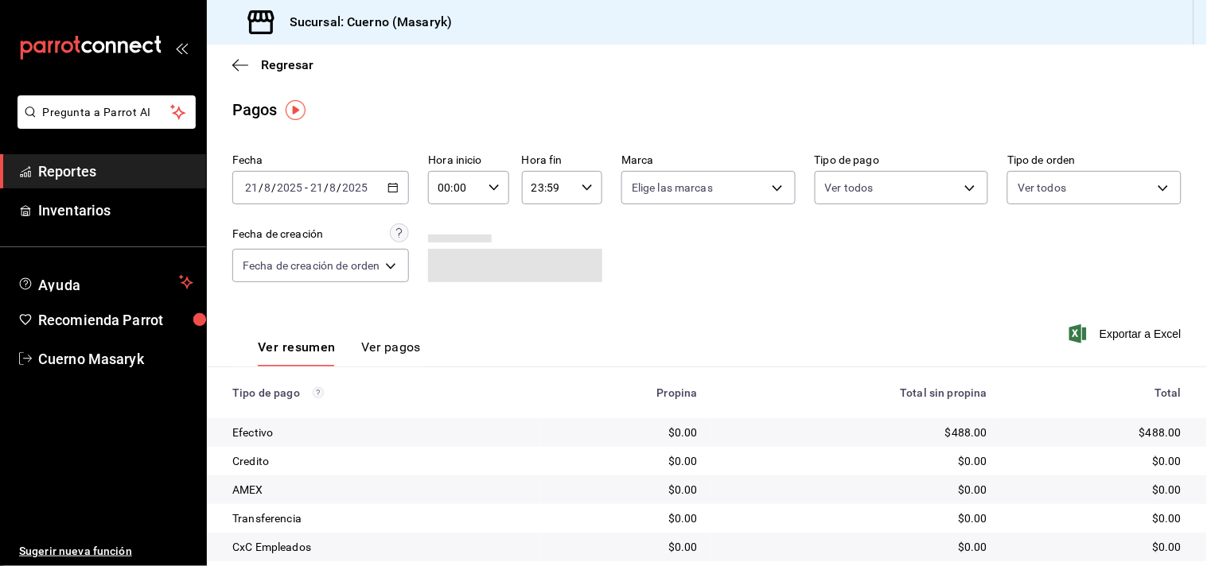
click at [394, 189] on icon "button" at bounding box center [392, 187] width 11 height 11
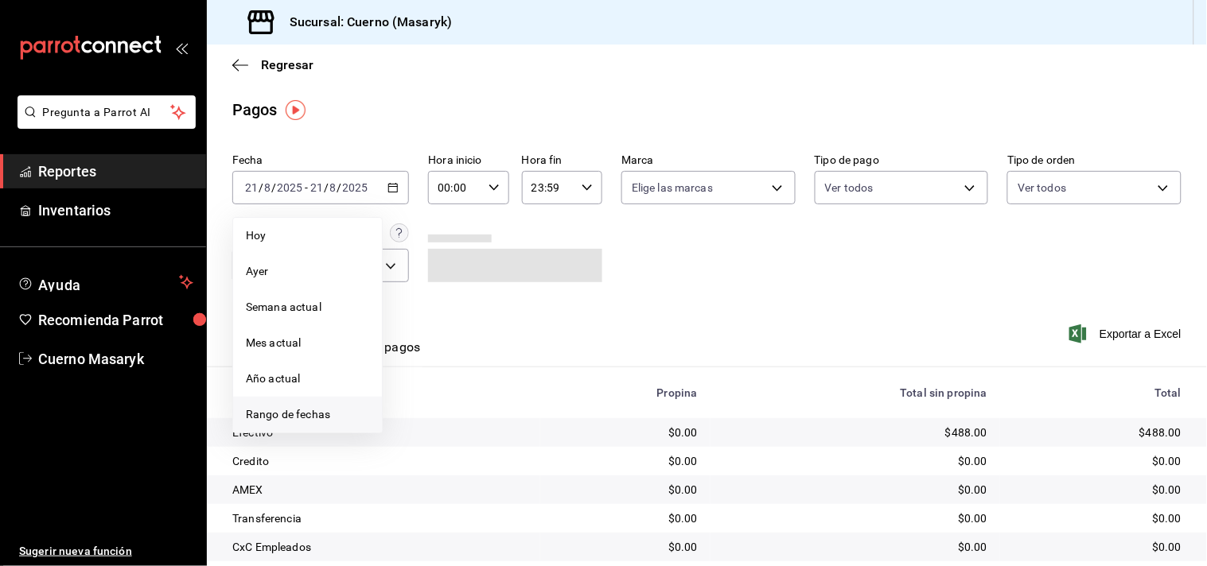
click at [286, 407] on span "Rango de fechas" at bounding box center [307, 414] width 123 height 17
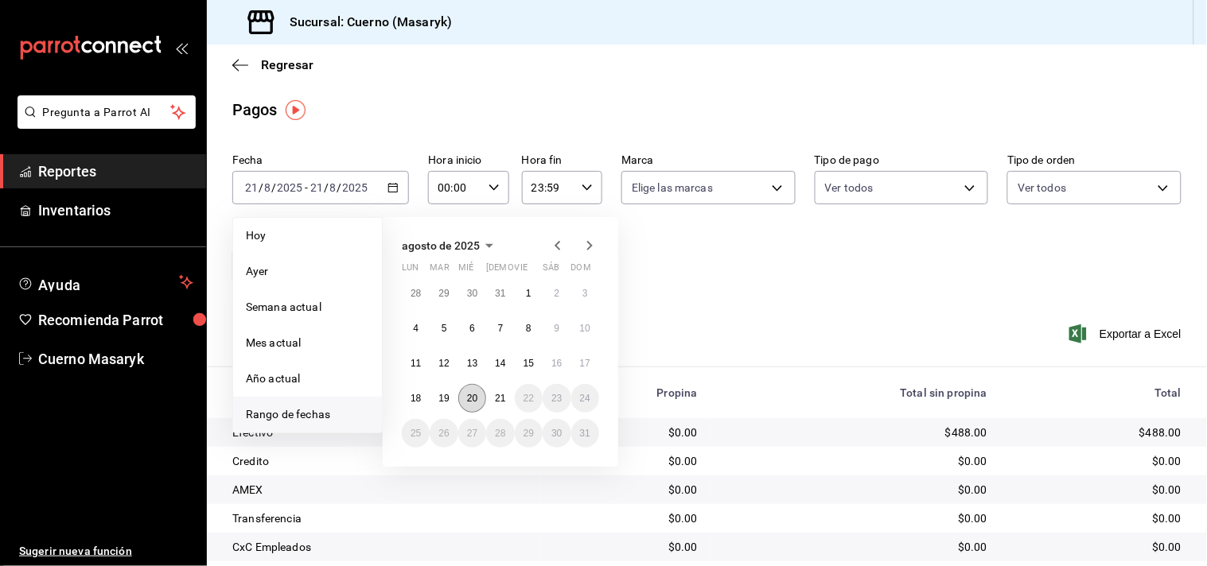
click at [465, 395] on button "20" at bounding box center [472, 398] width 28 height 29
click at [494, 395] on button "21" at bounding box center [500, 398] width 28 height 29
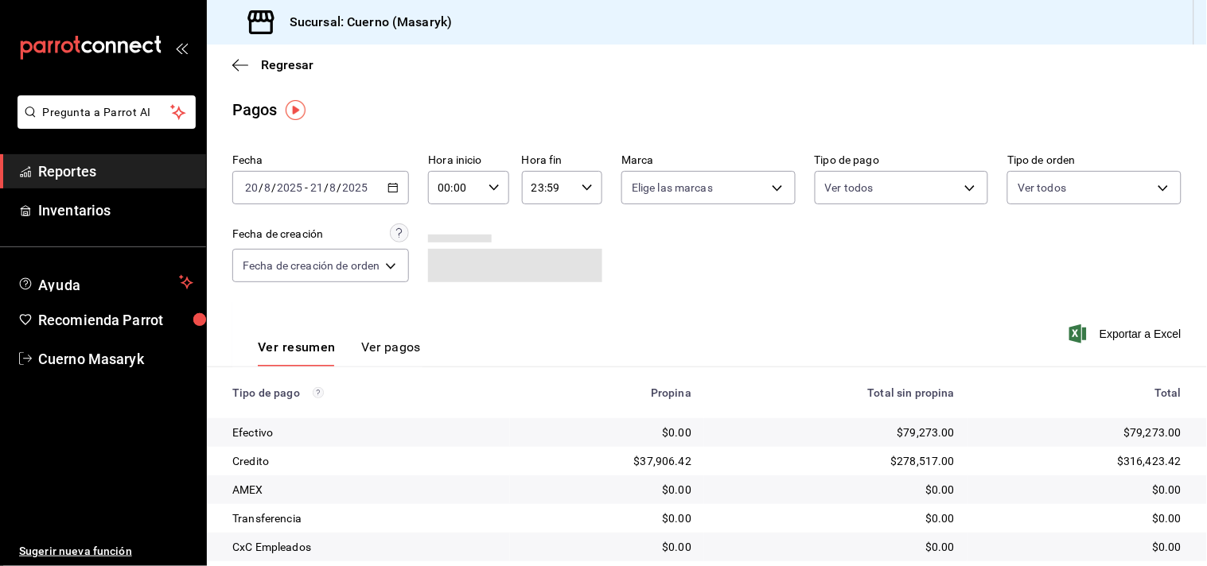
click at [498, 189] on icon "button" at bounding box center [493, 187] width 11 height 11
click at [452, 291] on span "04" at bounding box center [450, 293] width 14 height 13
type input "04:00"
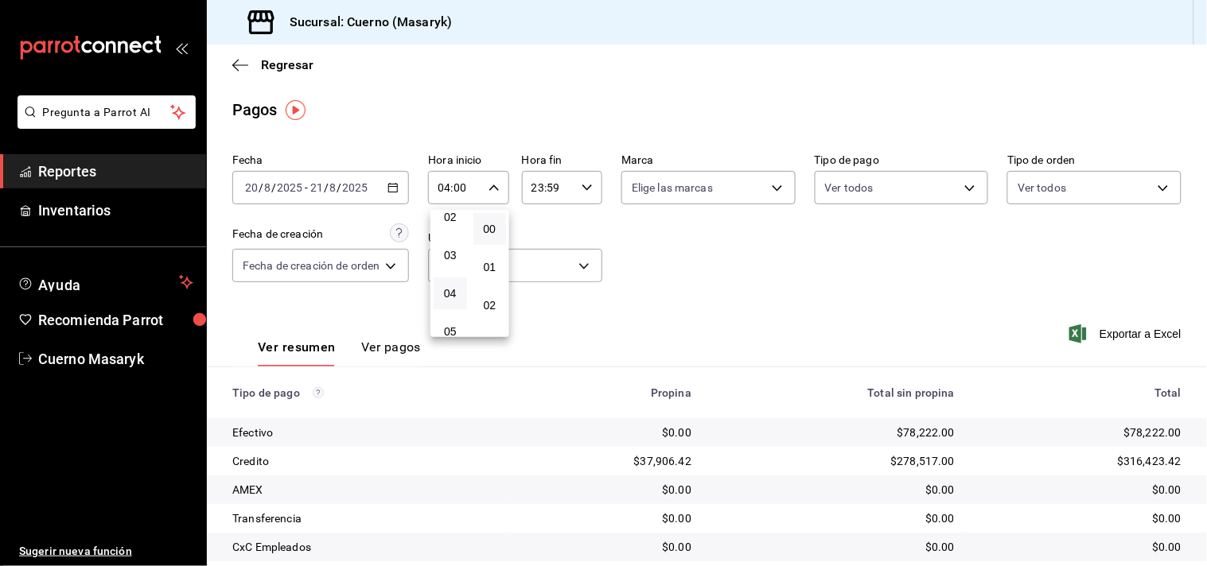
click at [589, 188] on div at bounding box center [603, 283] width 1207 height 566
click at [589, 188] on icon "button" at bounding box center [586, 187] width 11 height 11
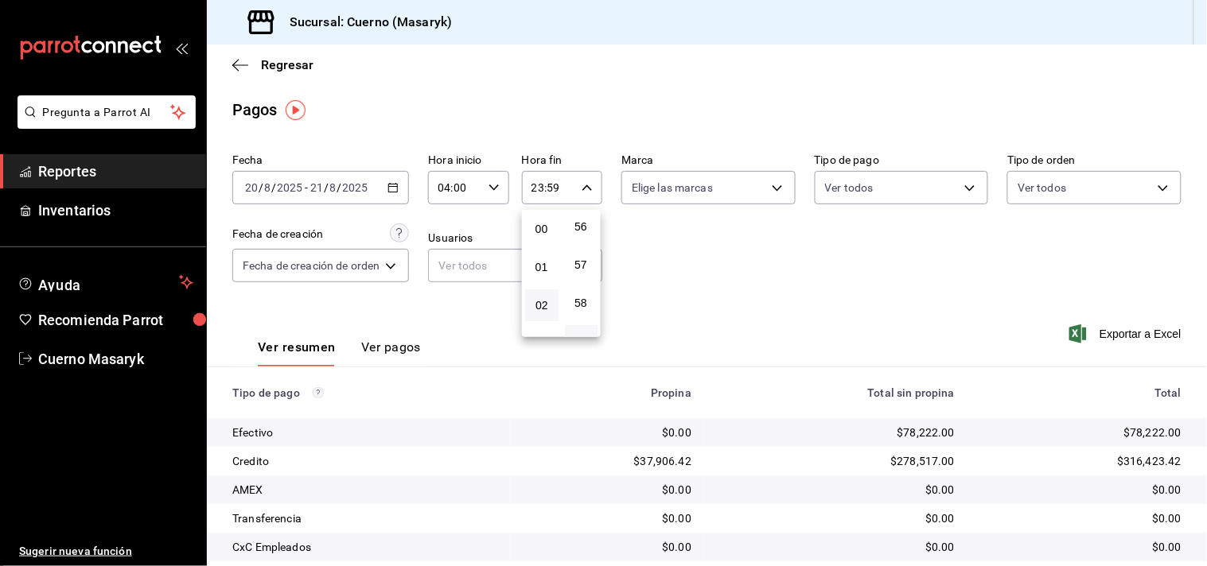
scroll to position [88, 0]
click at [535, 294] on span "04" at bounding box center [542, 293] width 14 height 13
click at [582, 228] on span "00" at bounding box center [581, 229] width 14 height 13
type input "04:00"
click at [621, 228] on div at bounding box center [603, 283] width 1207 height 566
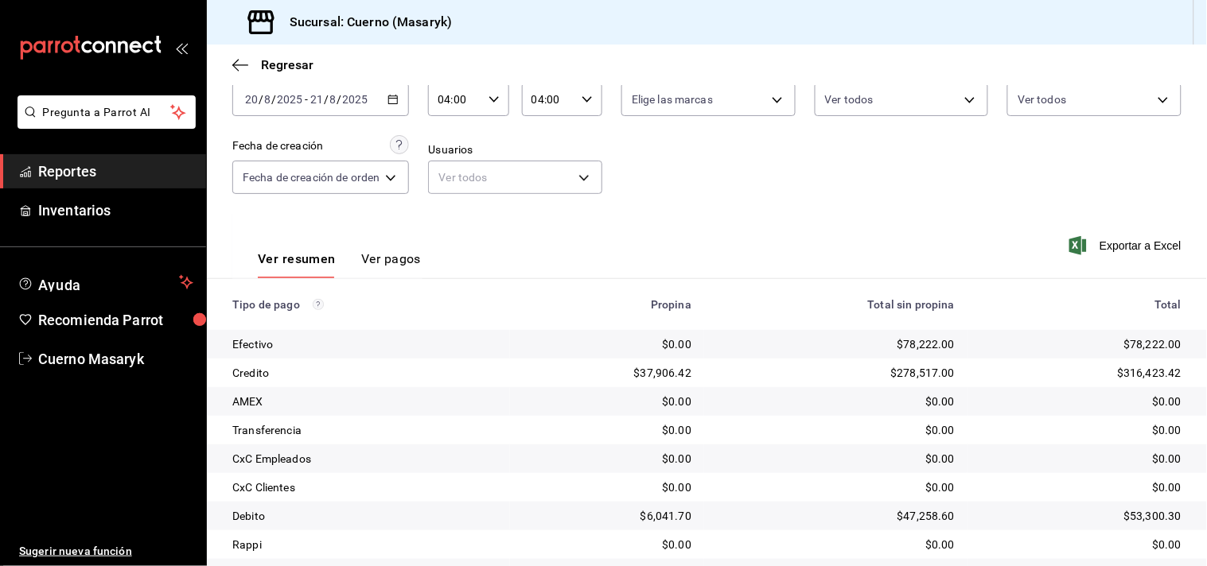
scroll to position [164, 0]
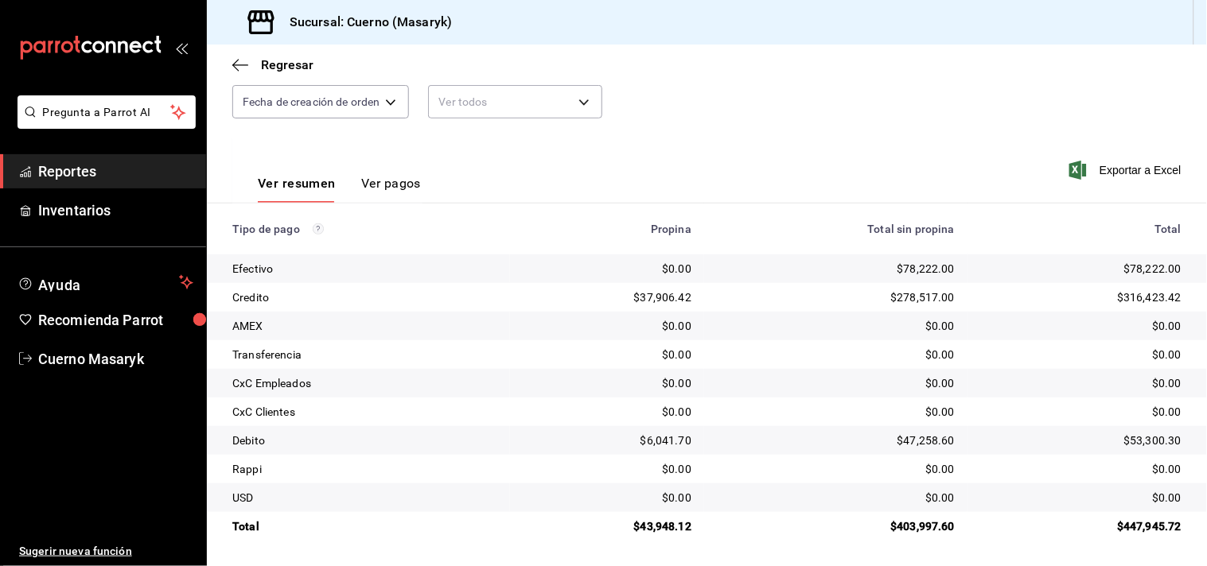
click at [90, 173] on span "Reportes" at bounding box center [115, 171] width 155 height 21
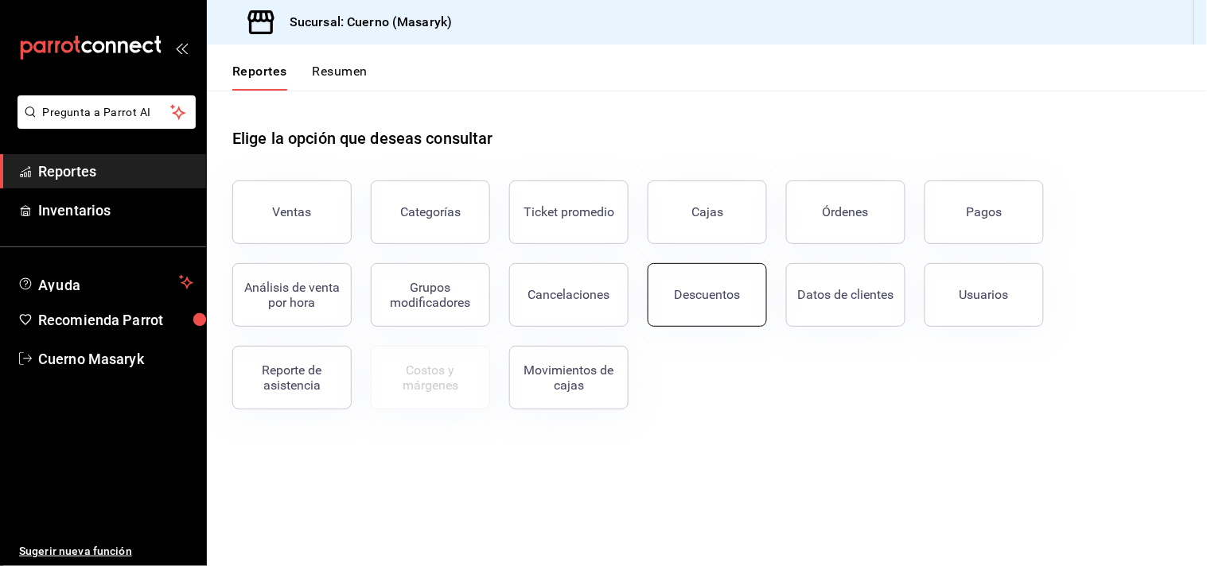
click at [719, 291] on div "Descuentos" at bounding box center [708, 294] width 66 height 15
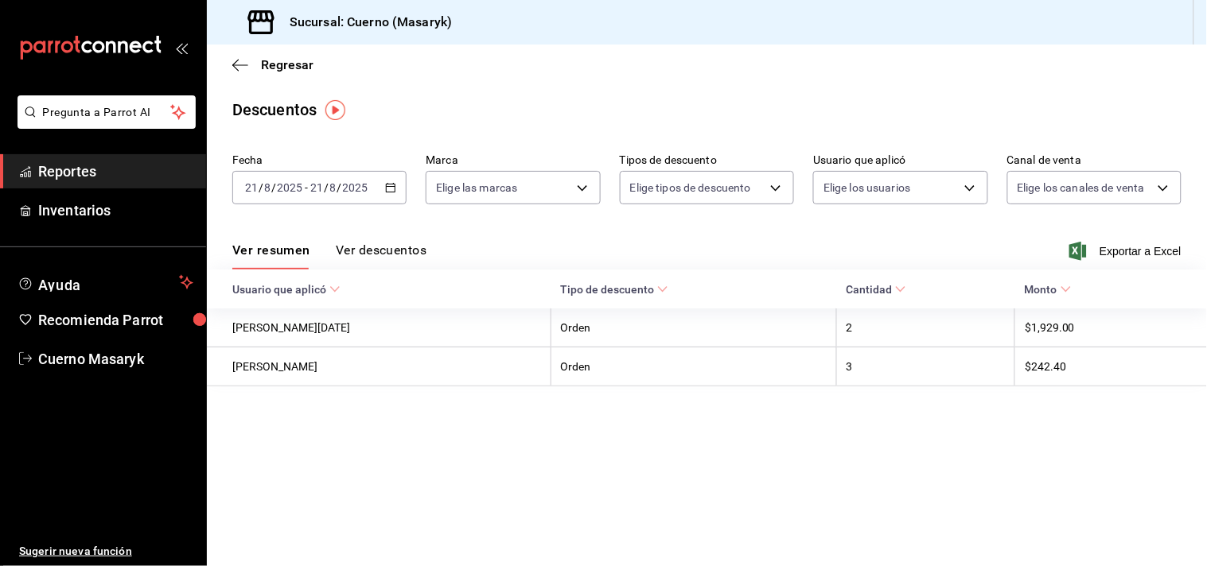
click at [391, 194] on div "2025-08-21 21 / 8 / 2025 - 2025-08-21 21 / 8 / 2025" at bounding box center [319, 187] width 174 height 33
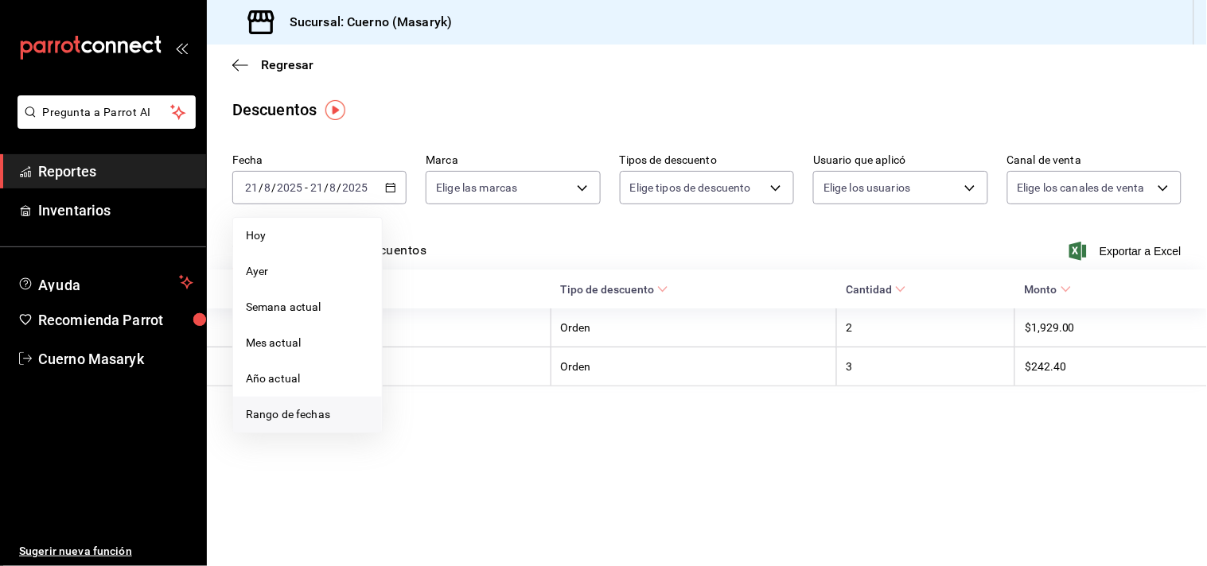
click at [273, 417] on span "Rango de fechas" at bounding box center [307, 414] width 123 height 17
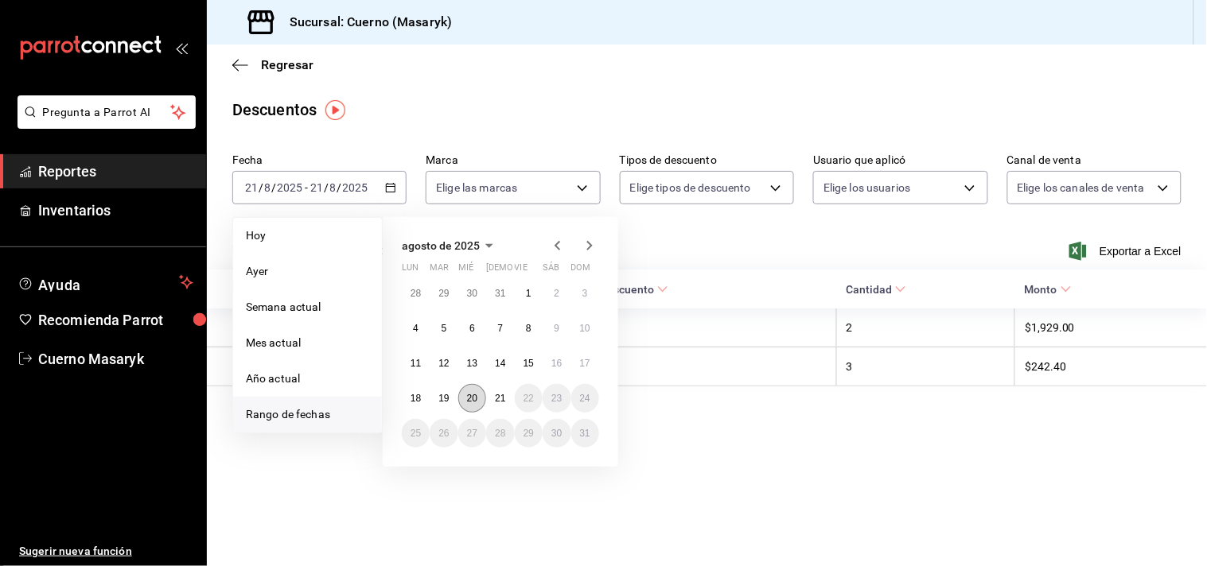
click at [471, 398] on abbr "20" at bounding box center [472, 398] width 10 height 11
click at [499, 395] on abbr "21" at bounding box center [500, 398] width 10 height 11
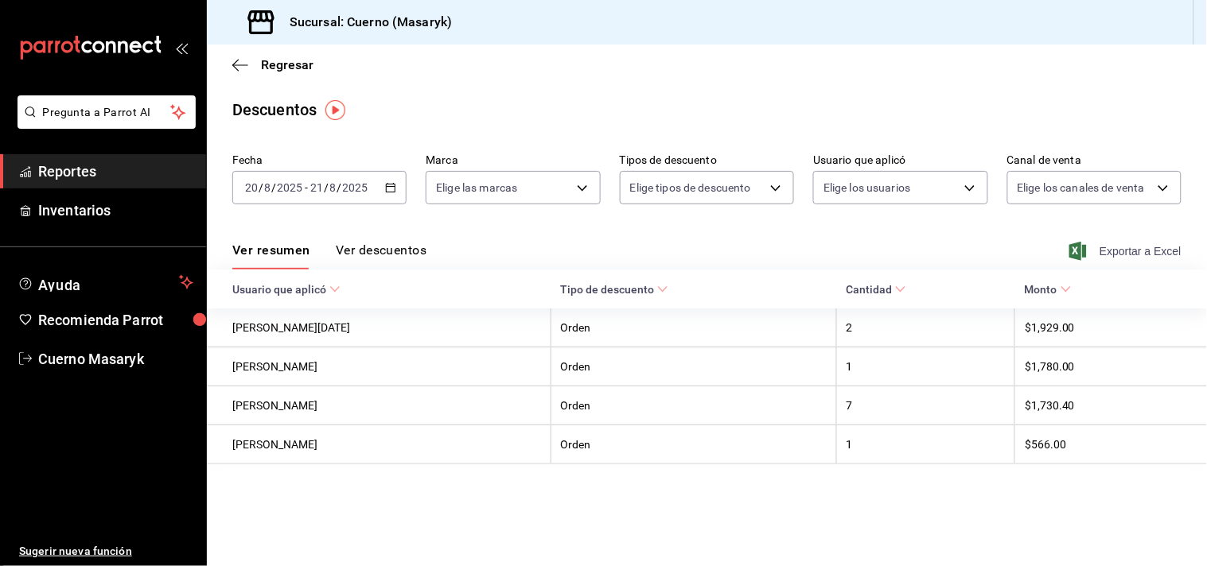
click at [1147, 248] on span "Exportar a Excel" at bounding box center [1126, 251] width 109 height 19
click at [919, 14] on div "Sucursal: Cuerno (Masaryk)" at bounding box center [707, 22] width 1000 height 45
click at [1131, 247] on span "Exportar a Excel" at bounding box center [1126, 251] width 109 height 19
